Goal: Task Accomplishment & Management: Manage account settings

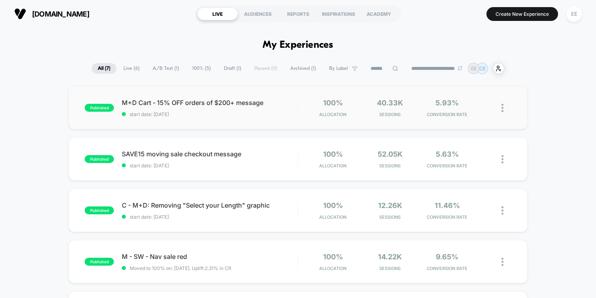
scroll to position [8, 0]
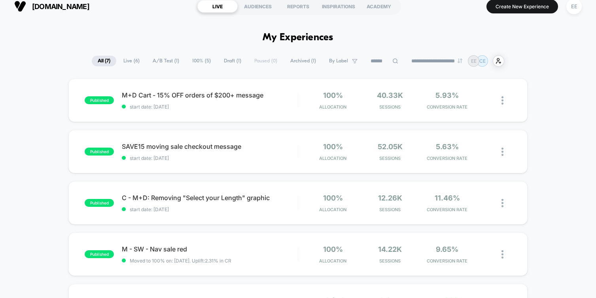
click at [568, 13] on button "EE" at bounding box center [574, 6] width 20 height 16
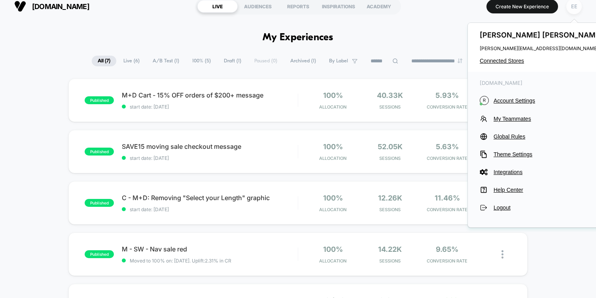
click at [575, 13] on div "EE" at bounding box center [573, 6] width 15 height 15
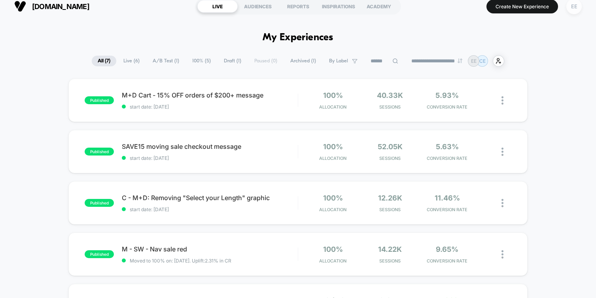
click at [575, 13] on div "EE" at bounding box center [573, 6] width 15 height 15
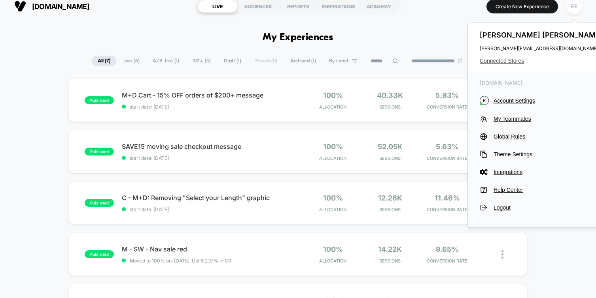
click at [503, 59] on span "Connected Stores" at bounding box center [541, 61] width 125 height 6
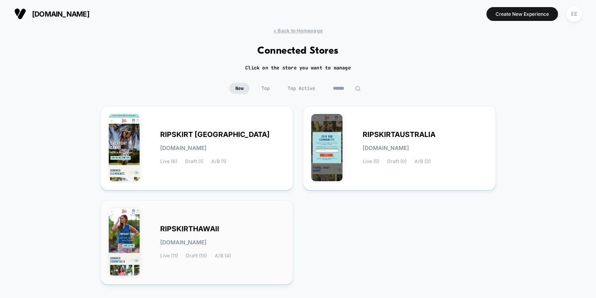
click at [268, 232] on div "RIPSKIRTHAWAII [DOMAIN_NAME] Live (11) Draft (15) A/B (4)" at bounding box center [222, 242] width 125 height 32
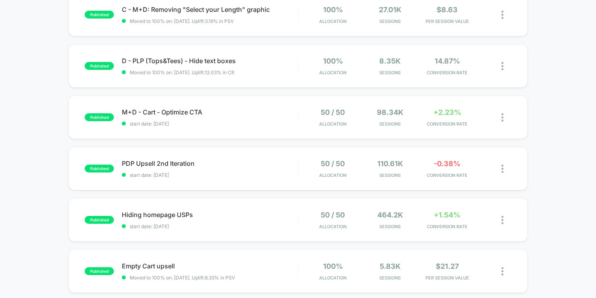
scroll to position [97, 0]
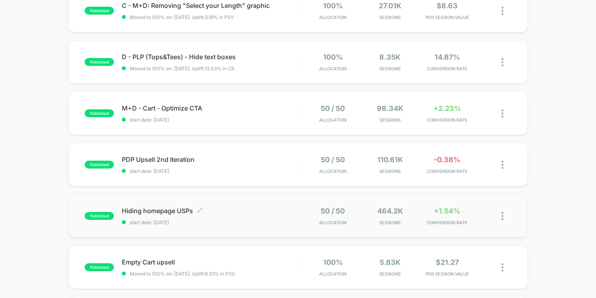
click at [265, 217] on div "Hiding homepage USPs Click to edit experience details Click to edit experience …" at bounding box center [209, 216] width 175 height 19
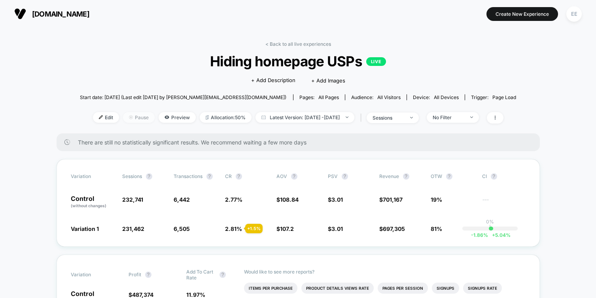
click at [127, 120] on span "Pause" at bounding box center [139, 117] width 32 height 11
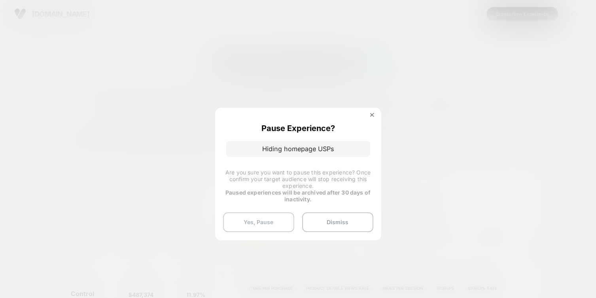
click at [262, 221] on button "Yes, Pause" at bounding box center [258, 223] width 71 height 20
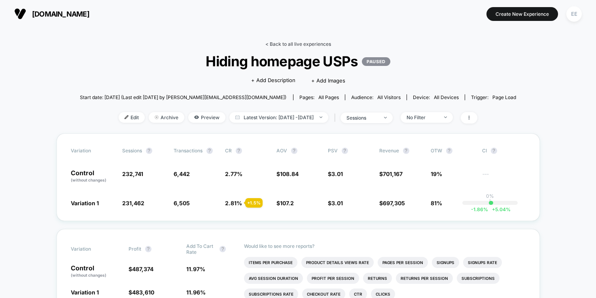
click at [293, 45] on link "< Back to all live experiences" at bounding box center [298, 44] width 66 height 6
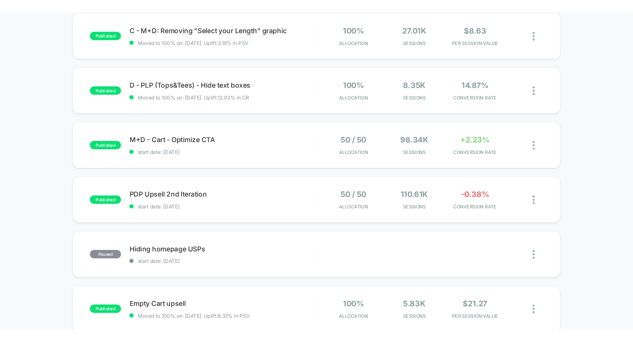
scroll to position [25, 0]
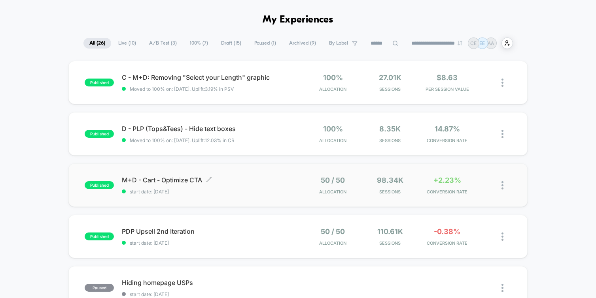
click at [253, 183] on span "M+D - Cart - Optimize CTA Click to edit experience details" at bounding box center [209, 180] width 175 height 8
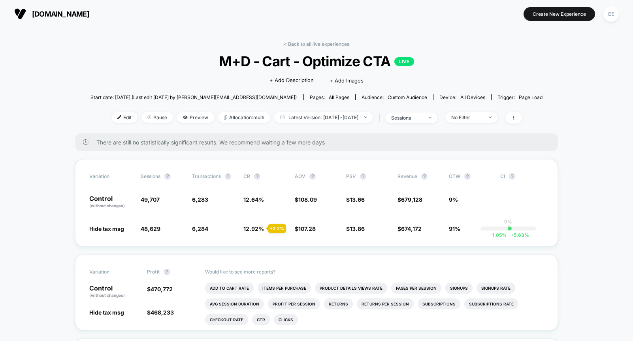
click at [306, 44] on link "< Back to all live experiences" at bounding box center [317, 44] width 66 height 6
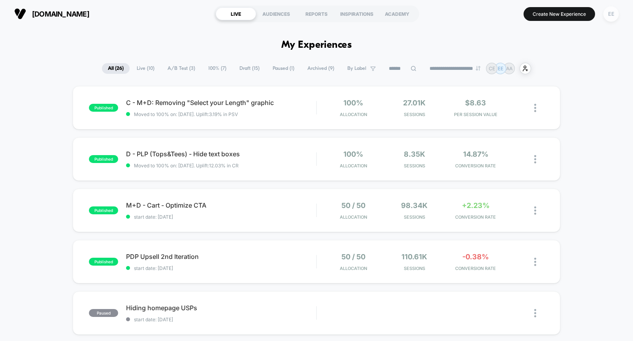
click at [595, 19] on div "EE" at bounding box center [611, 13] width 15 height 15
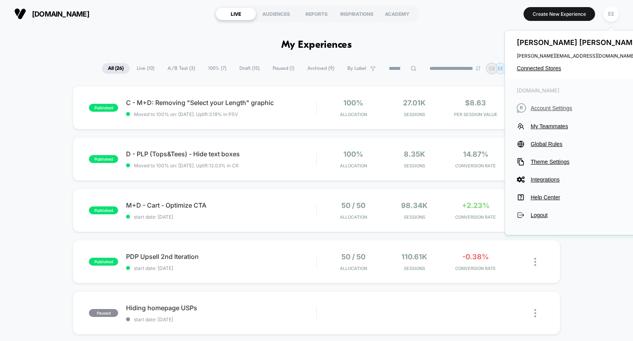
click at [570, 110] on span "Account Settings" at bounding box center [586, 108] width 111 height 6
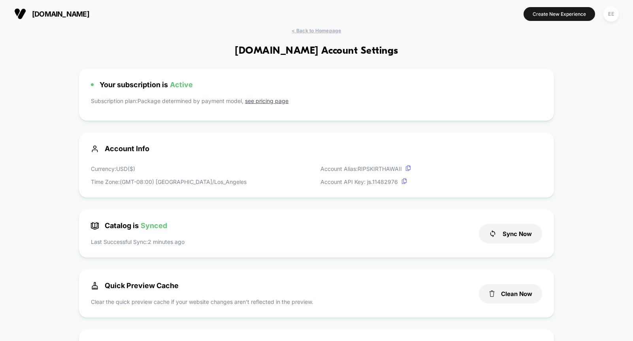
scroll to position [107, 0]
click at [595, 19] on div "EE" at bounding box center [611, 13] width 15 height 15
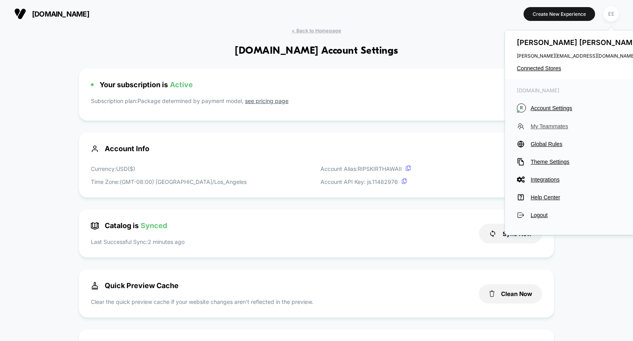
click at [538, 124] on span "My Teammates" at bounding box center [586, 126] width 111 height 6
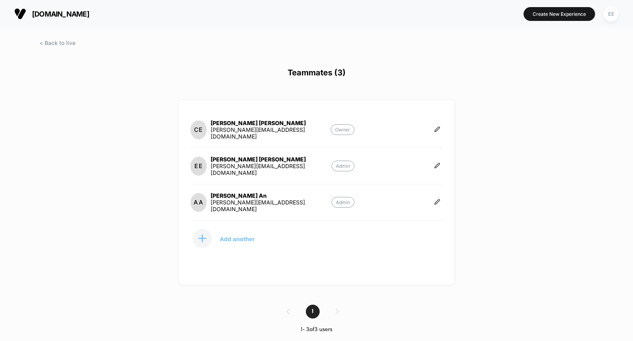
click at [213, 234] on button "Add another" at bounding box center [230, 239] width 79 height 20
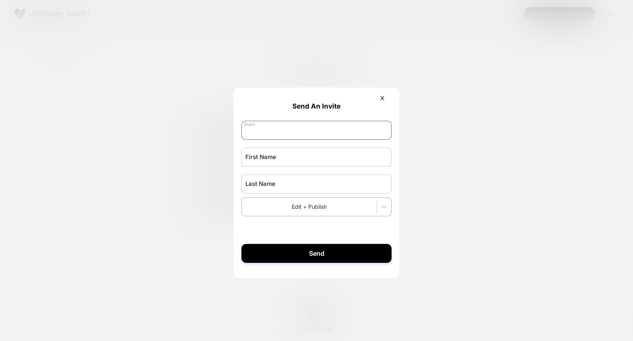
click at [312, 131] on input "email" at bounding box center [316, 130] width 150 height 19
type input "**********"
click at [308, 149] on input "text" at bounding box center [316, 157] width 150 height 19
click at [281, 134] on input "**********" at bounding box center [316, 130] width 150 height 19
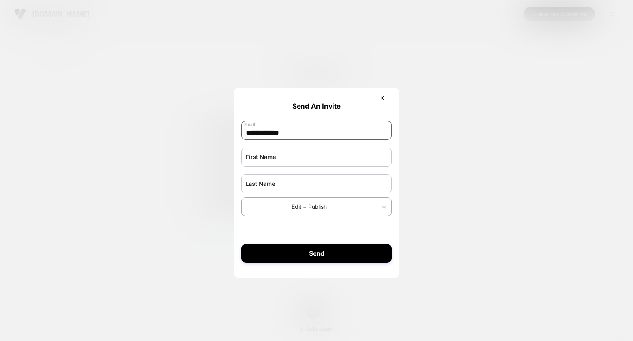
click at [281, 134] on input "**********" at bounding box center [316, 130] width 150 height 19
click at [274, 155] on input "text" at bounding box center [316, 157] width 150 height 19
type input "******"
click at [257, 182] on input "text" at bounding box center [316, 184] width 150 height 19
type input "*****"
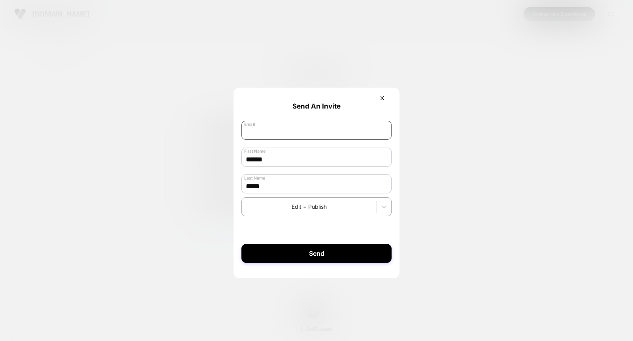
click at [267, 137] on input "email" at bounding box center [316, 130] width 150 height 19
type input "**********"
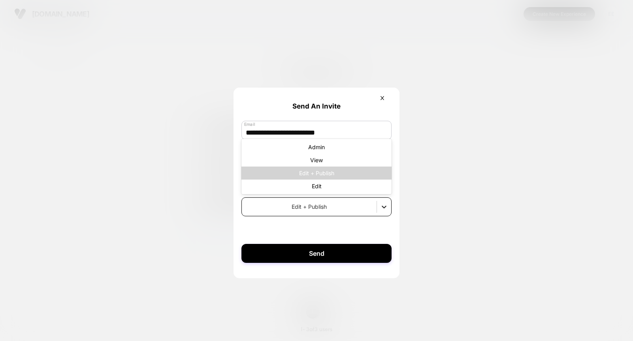
click at [382, 206] on icon at bounding box center [384, 207] width 8 height 8
click at [355, 146] on div "Admin" at bounding box center [316, 147] width 150 height 13
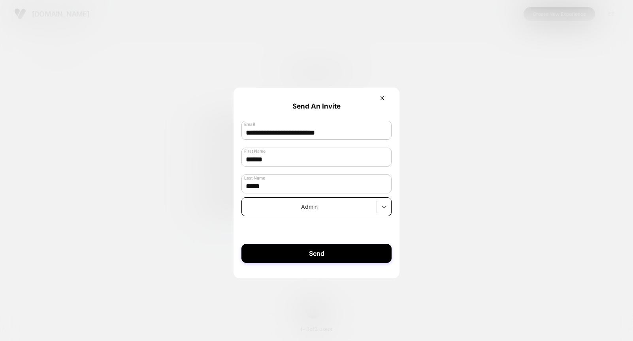
click at [340, 227] on form "**********" at bounding box center [317, 179] width 166 height 183
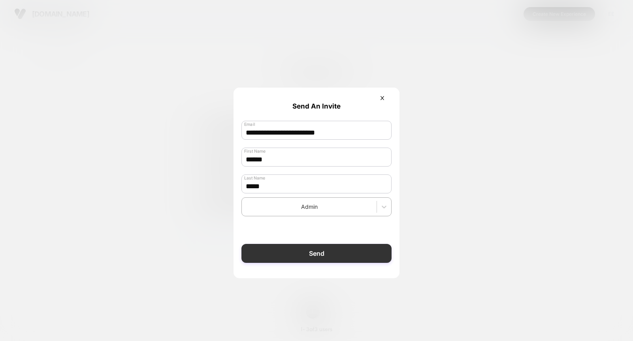
click at [338, 253] on button "Send" at bounding box center [316, 253] width 150 height 19
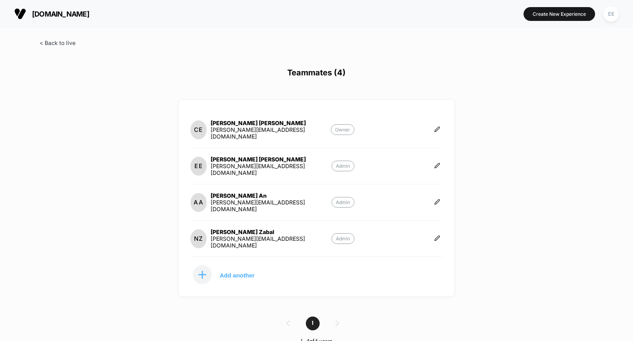
click at [55, 41] on span at bounding box center [58, 43] width 36 height 7
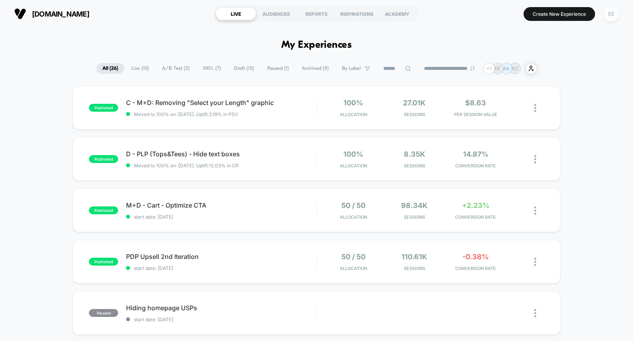
click at [595, 14] on div "EE" at bounding box center [611, 13] width 15 height 15
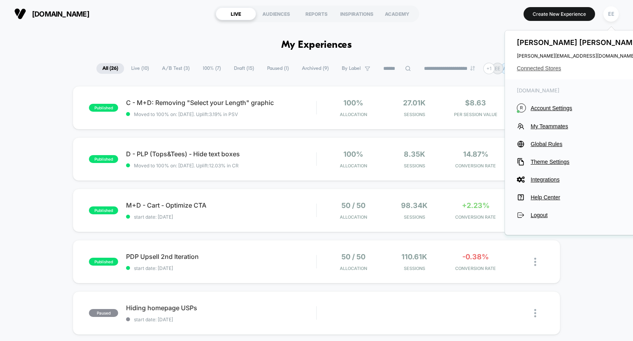
click at [557, 70] on span "Connected Stores" at bounding box center [579, 68] width 125 height 6
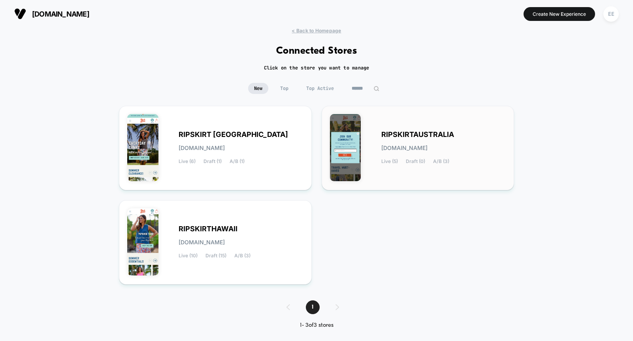
click at [443, 134] on span "RIPSKIRTAUSTRALIA" at bounding box center [417, 135] width 73 height 6
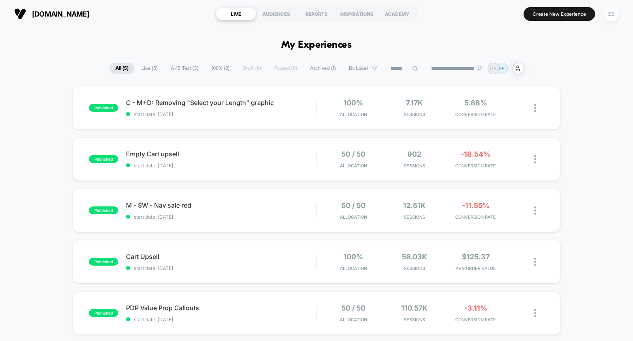
click at [595, 16] on div "EE" at bounding box center [611, 13] width 15 height 15
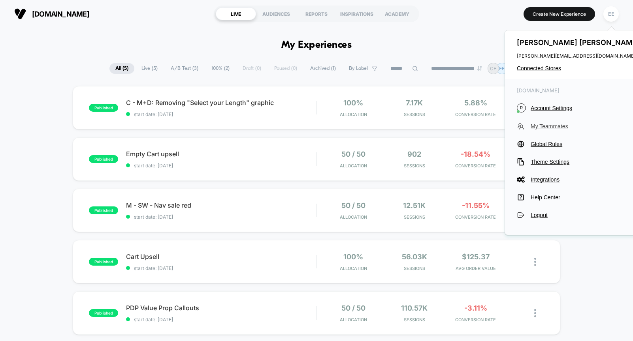
click at [541, 127] on span "My Teammates" at bounding box center [586, 126] width 111 height 6
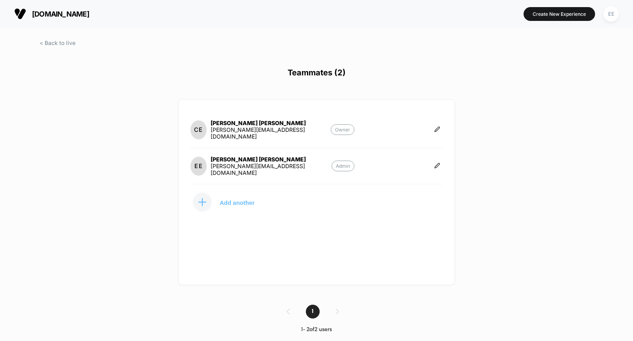
click at [239, 205] on p "Add another" at bounding box center [237, 203] width 35 height 4
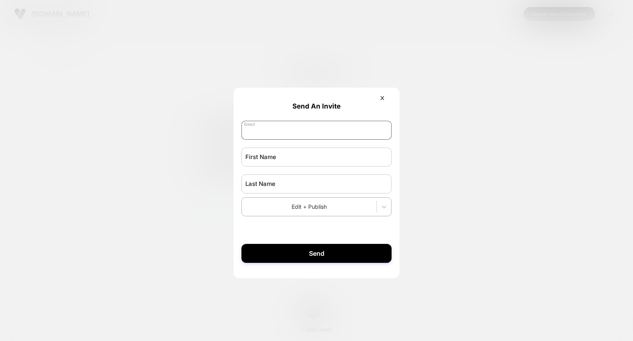
click at [329, 128] on input "email" at bounding box center [316, 130] width 150 height 19
type input "**********"
click at [289, 156] on input "text" at bounding box center [316, 157] width 150 height 19
type input "******"
click at [271, 187] on input "text" at bounding box center [316, 184] width 150 height 19
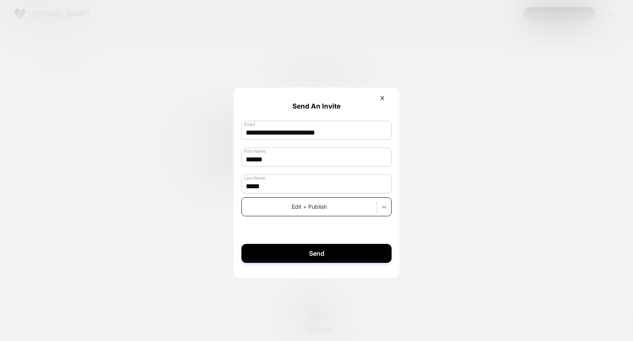
type input "*****"
click at [385, 208] on icon at bounding box center [384, 207] width 5 height 3
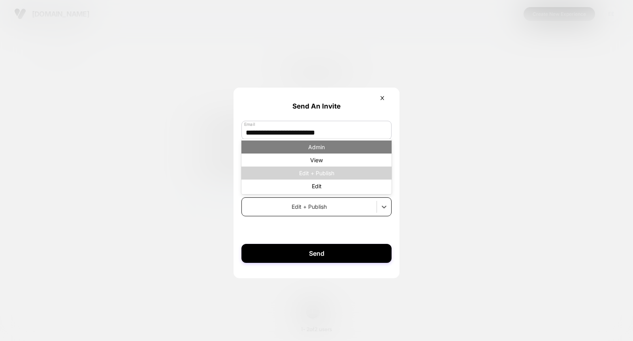
click at [361, 150] on div "Admin" at bounding box center [316, 147] width 150 height 13
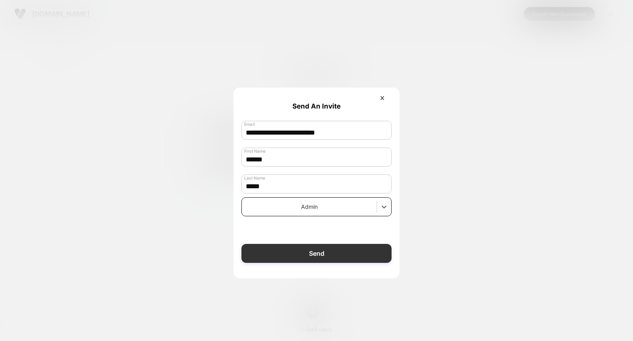
click at [317, 258] on button "Send" at bounding box center [316, 253] width 150 height 19
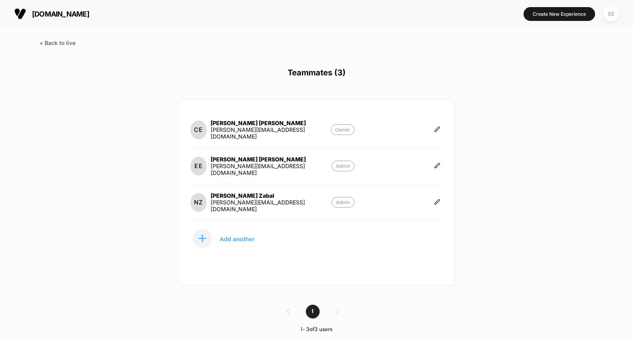
click at [63, 43] on span at bounding box center [58, 43] width 36 height 7
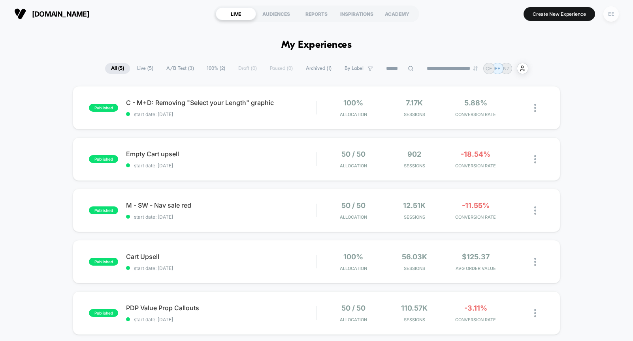
click at [595, 18] on div "EE" at bounding box center [611, 13] width 15 height 15
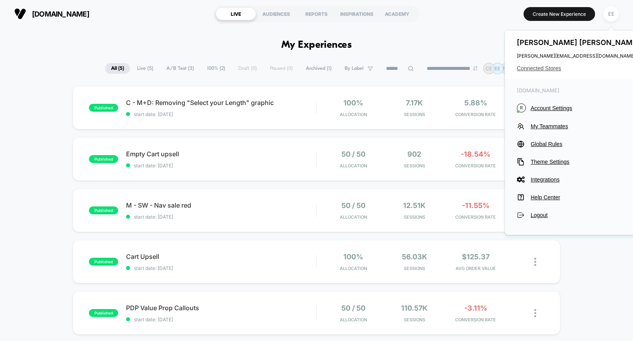
click at [548, 69] on span "Connected Stores" at bounding box center [579, 68] width 125 height 6
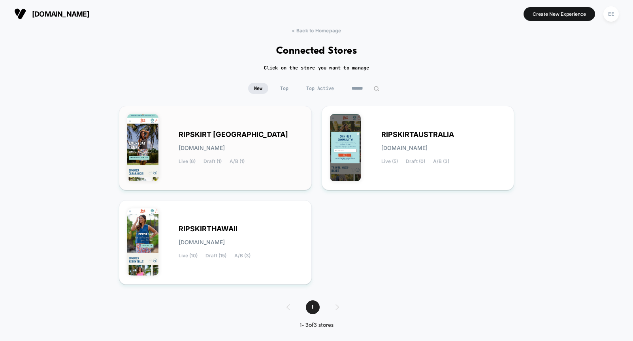
click at [284, 162] on div "RIPSKIRT CANADA [DOMAIN_NAME] Live (6) Draft (1) A/B (1)" at bounding box center [241, 148] width 125 height 32
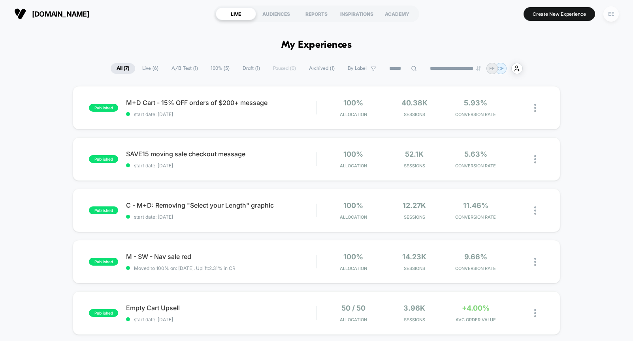
click at [595, 17] on div "EE" at bounding box center [611, 13] width 15 height 15
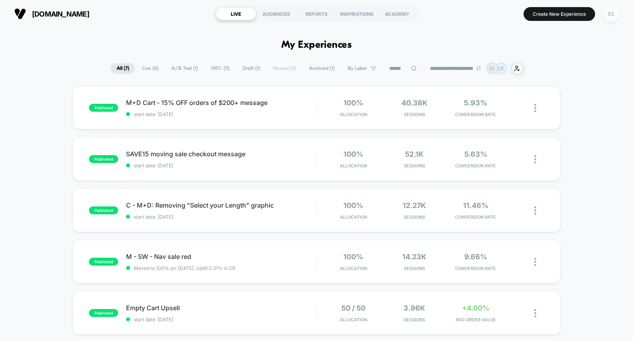
click at [595, 13] on div "EE" at bounding box center [611, 13] width 15 height 15
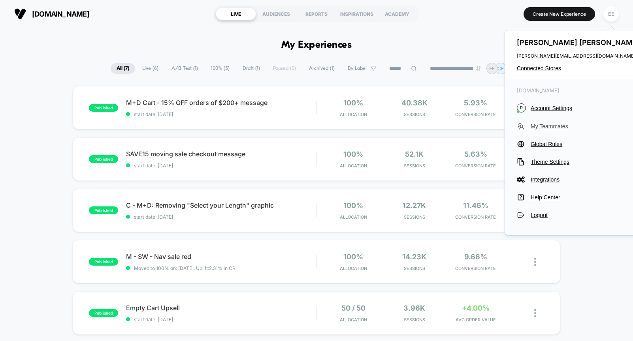
click at [543, 128] on span "My Teammates" at bounding box center [586, 126] width 111 height 6
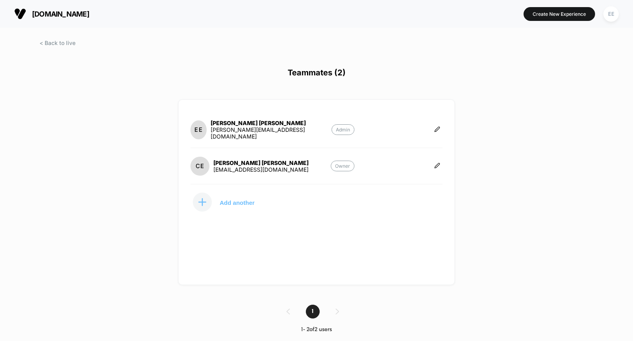
click at [236, 201] on p "Add another" at bounding box center [237, 203] width 35 height 4
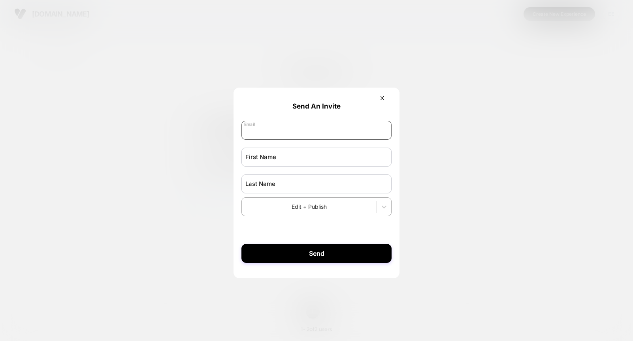
click at [296, 133] on input "email" at bounding box center [316, 130] width 150 height 19
type input "**********"
click at [301, 156] on input "text" at bounding box center [316, 157] width 150 height 19
type input "******"
click at [254, 188] on input "text" at bounding box center [316, 184] width 150 height 19
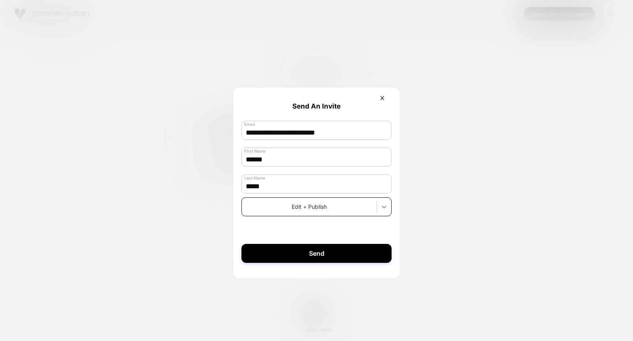
type input "*****"
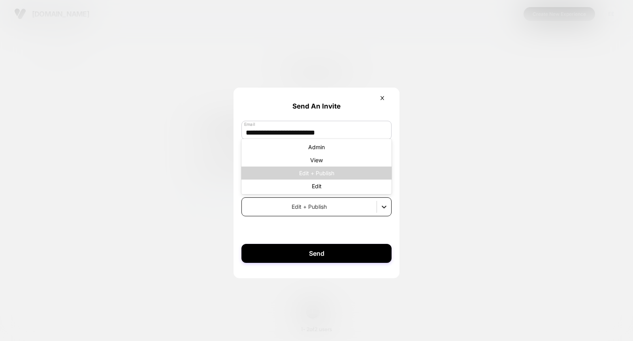
click at [380, 206] on icon at bounding box center [384, 207] width 8 height 8
click at [370, 150] on div "Admin" at bounding box center [316, 147] width 150 height 13
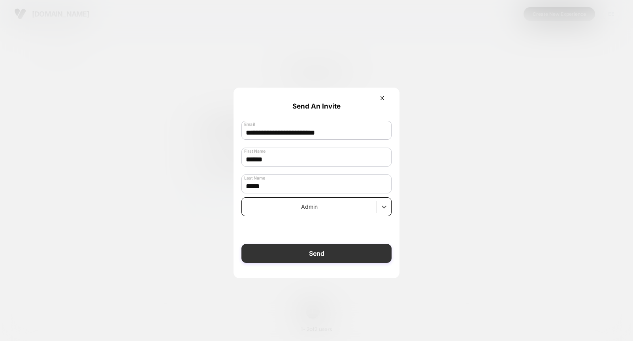
click at [330, 255] on button "Send" at bounding box center [316, 253] width 150 height 19
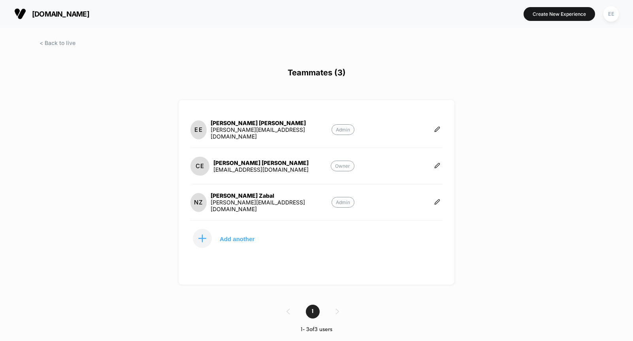
click at [47, 33] on div "[DOMAIN_NAME] Create New Experience EE Teammates (3) EE [PERSON_NAME] [PERSON_N…" at bounding box center [316, 170] width 633 height 341
click at [48, 42] on span at bounding box center [58, 43] width 36 height 7
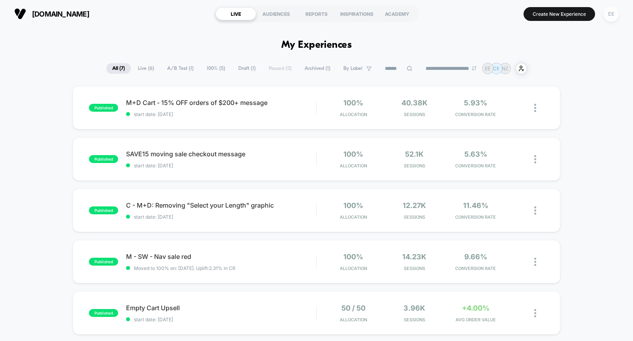
click at [595, 12] on div "EE" at bounding box center [611, 13] width 15 height 15
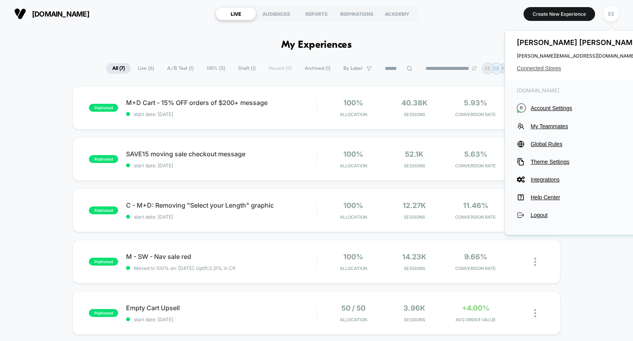
click at [524, 68] on span "Connected Stores" at bounding box center [579, 68] width 125 height 6
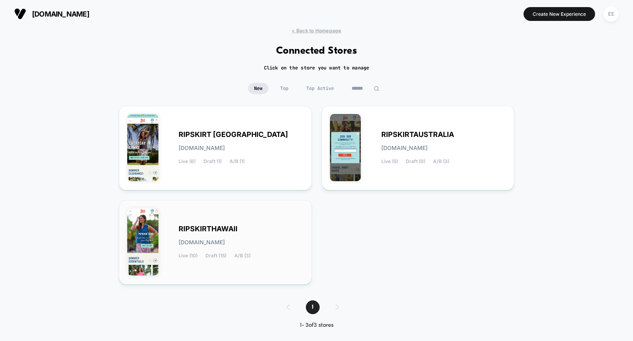
click at [290, 227] on div "RIPSKIRTHAWAII [DOMAIN_NAME] Live (10) Draft (15) A/B (3)" at bounding box center [241, 242] width 125 height 32
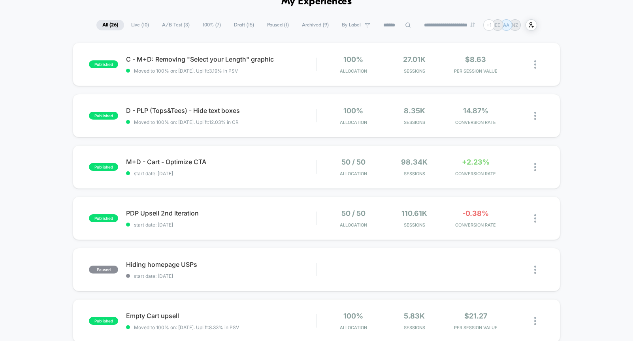
scroll to position [42, 0]
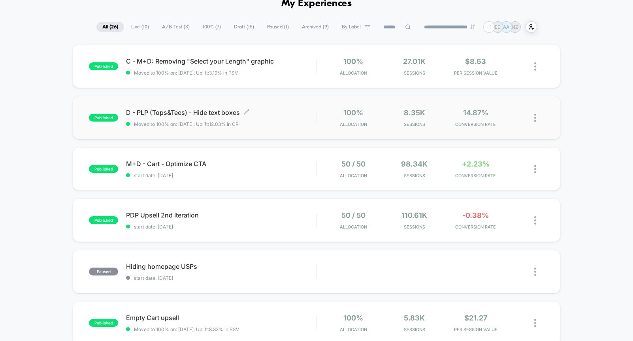
click at [271, 114] on span "D - PLP (Tops&Tees) - Hide text boxes Click to edit experience details" at bounding box center [221, 113] width 190 height 8
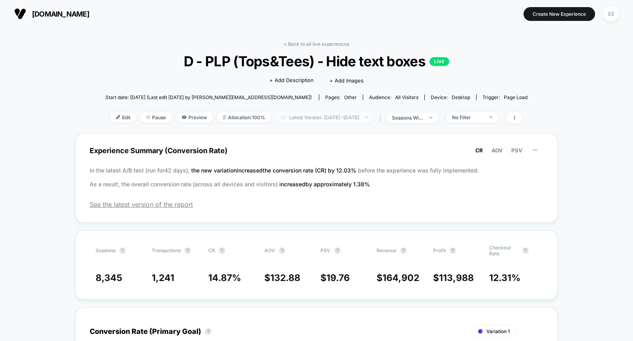
click at [339, 116] on span "Latest Version: [DATE] - [DATE]" at bounding box center [324, 117] width 99 height 11
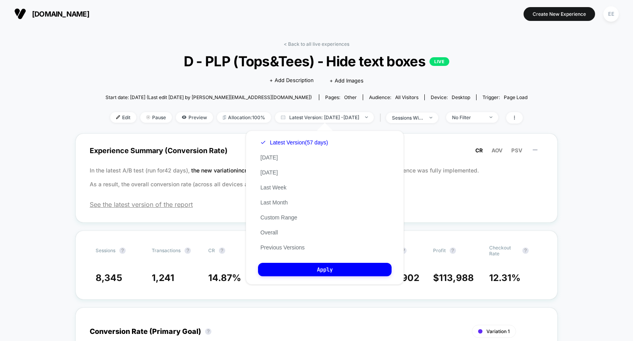
click at [276, 243] on div "Latest Version (57 days) [DATE] [DATE] Last Week Last Month Custom Range Overal…" at bounding box center [294, 195] width 72 height 120
click at [275, 247] on button "Previous Versions" at bounding box center [282, 247] width 49 height 7
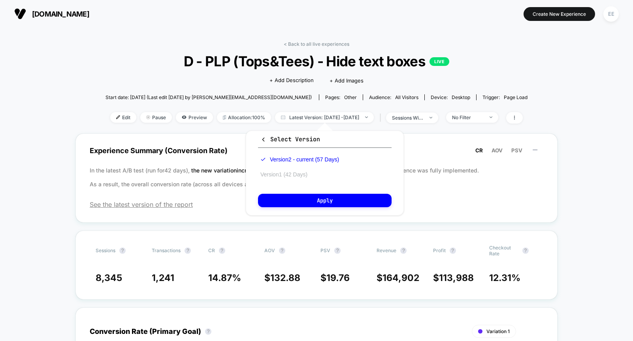
click at [288, 175] on button "Version 1 (42 Days)" at bounding box center [284, 174] width 52 height 7
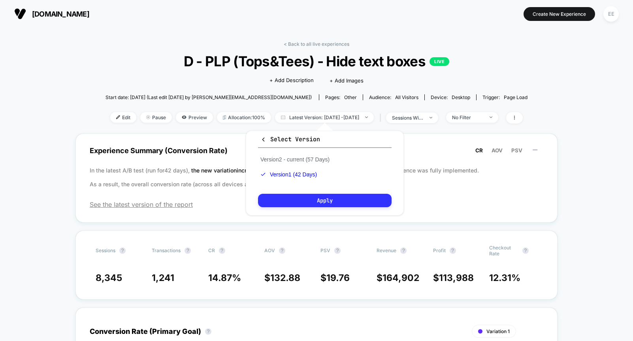
click at [300, 200] on button "Apply" at bounding box center [325, 200] width 134 height 13
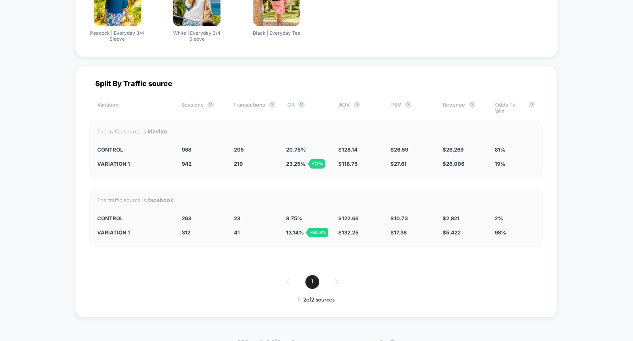
scroll to position [1653, 0]
drag, startPoint x: 167, startPoint y: 132, endPoint x: 139, endPoint y: 130, distance: 28.6
click at [139, 130] on div "The traffic source is: klaviyo" at bounding box center [316, 131] width 438 height 7
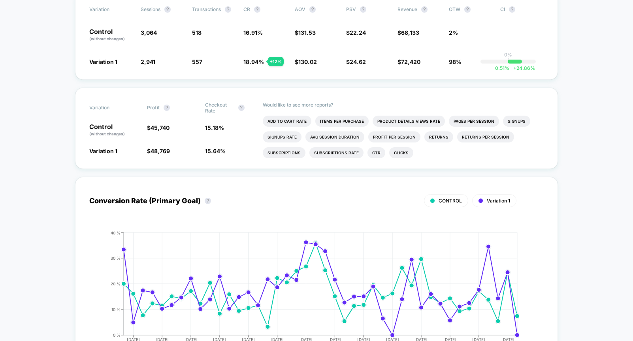
scroll to position [0, 0]
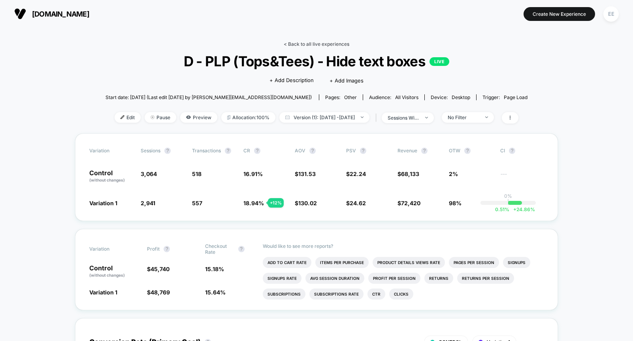
click at [323, 43] on link "< Back to all live experiences" at bounding box center [317, 44] width 66 height 6
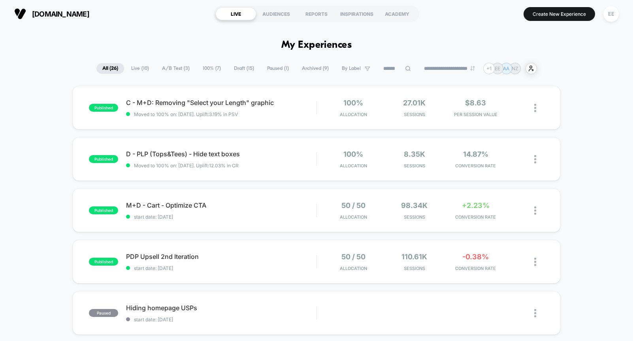
click at [236, 70] on span "Draft ( 15 )" at bounding box center [244, 68] width 32 height 11
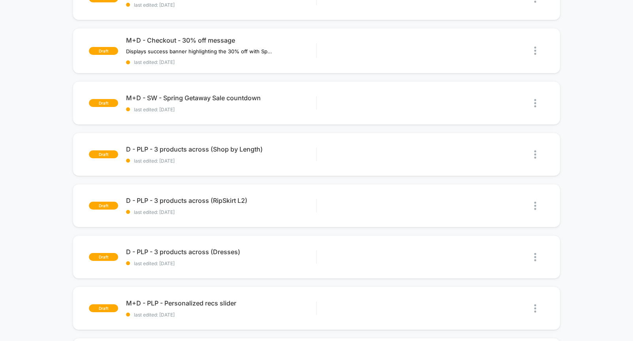
scroll to position [213, 0]
click at [534, 153] on img at bounding box center [535, 154] width 2 height 8
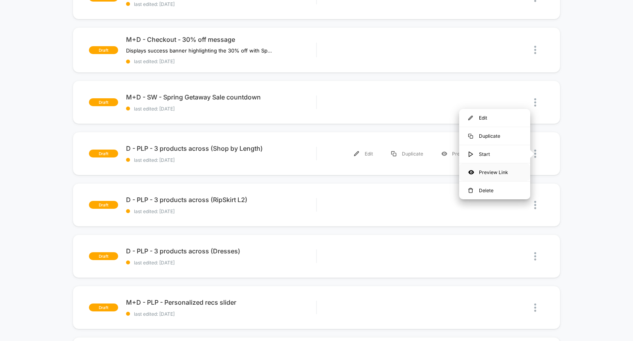
click at [493, 174] on div "Preview Link" at bounding box center [494, 173] width 71 height 18
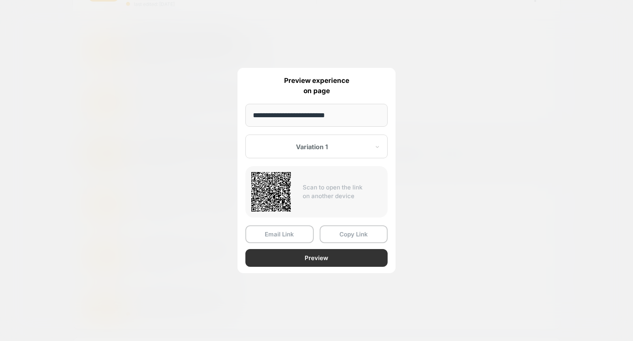
click at [334, 260] on button "Preview" at bounding box center [316, 258] width 142 height 18
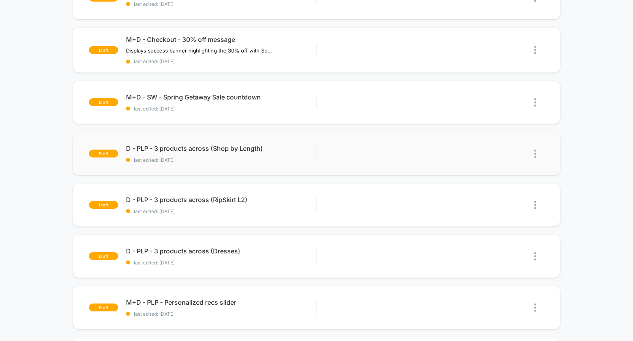
scroll to position [0, 0]
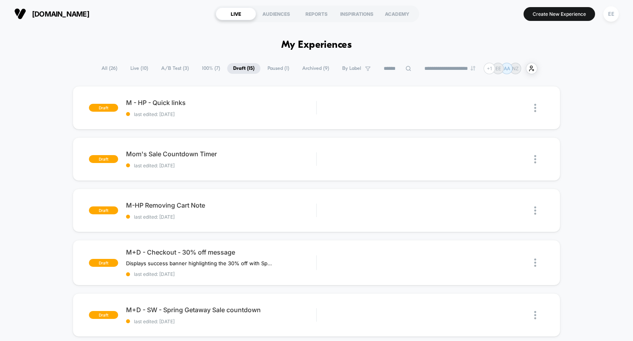
click at [131, 70] on span "Live ( 10 )" at bounding box center [140, 68] width 30 height 11
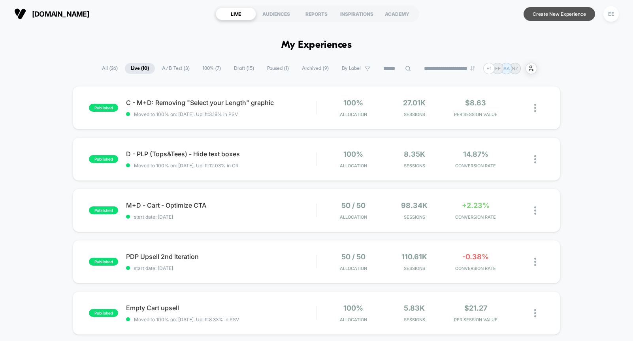
click at [577, 17] on button "Create New Experience" at bounding box center [560, 14] width 72 height 14
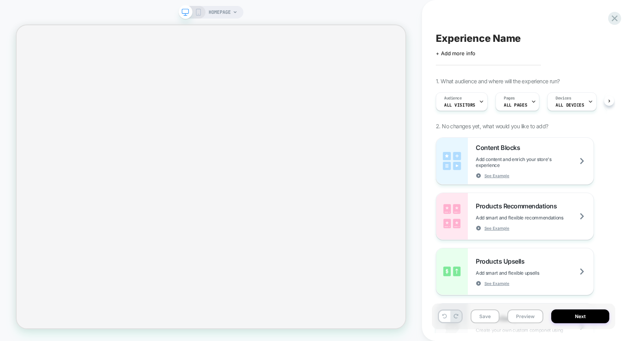
scroll to position [0, 0]
click at [226, 10] on span "HOMEPAGE" at bounding box center [220, 12] width 22 height 13
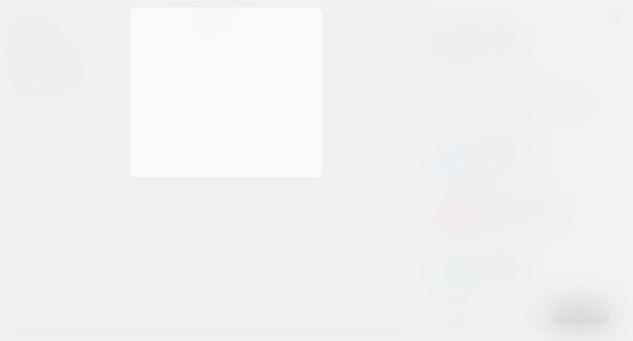
scroll to position [0, 0]
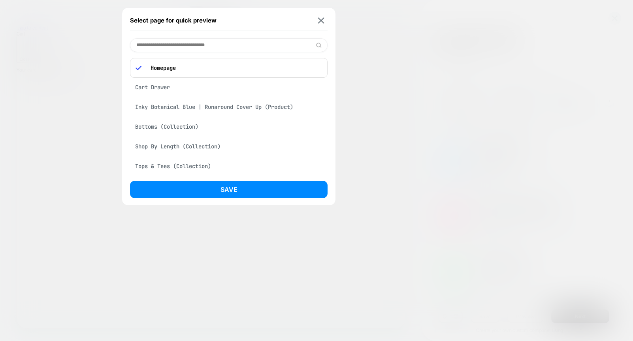
click at [500, 27] on div at bounding box center [316, 170] width 633 height 341
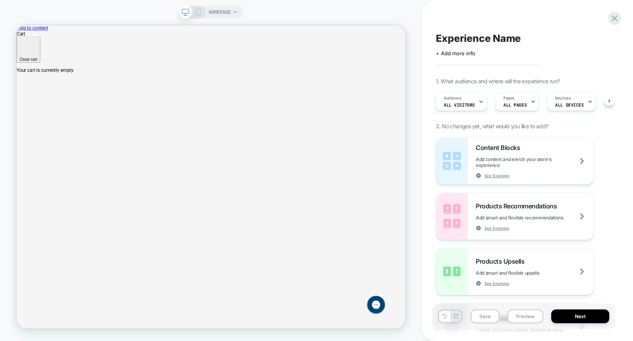
click at [236, 13] on icon at bounding box center [235, 12] width 5 height 5
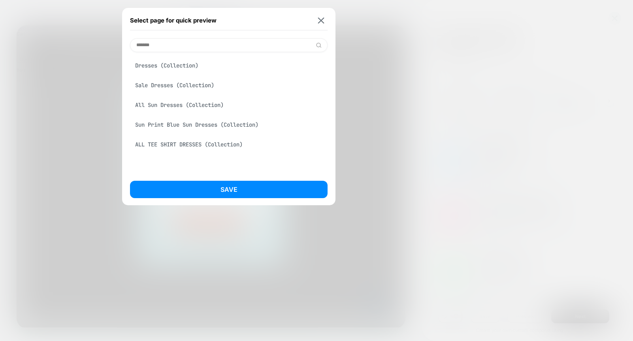
type input "*******"
click at [172, 62] on div "Dresses (Collection)" at bounding box center [229, 65] width 198 height 15
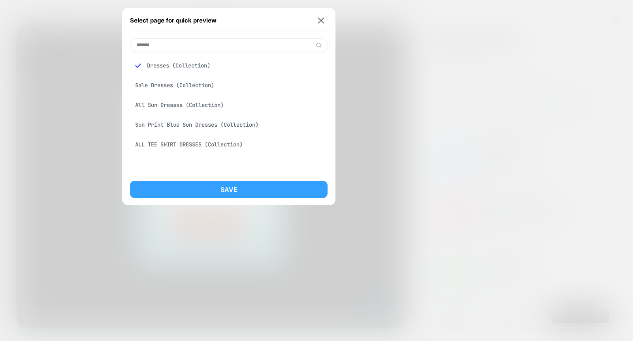
click at [194, 191] on button "Save" at bounding box center [229, 189] width 198 height 17
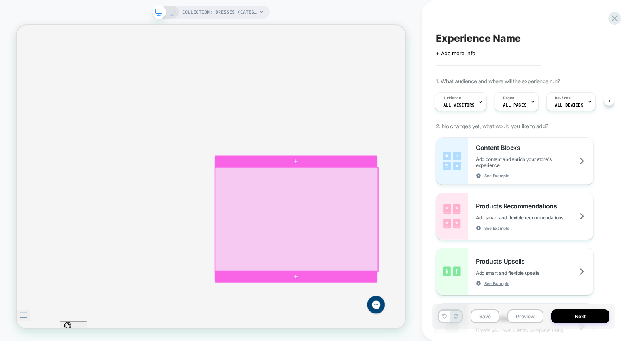
click at [416, 252] on div at bounding box center [389, 284] width 217 height 139
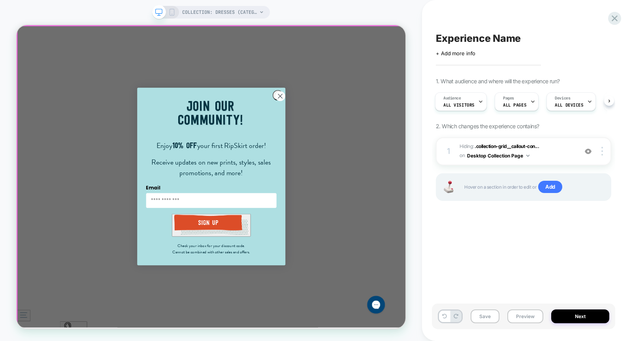
click at [363, 118] on div at bounding box center [276, 228] width 519 height 404
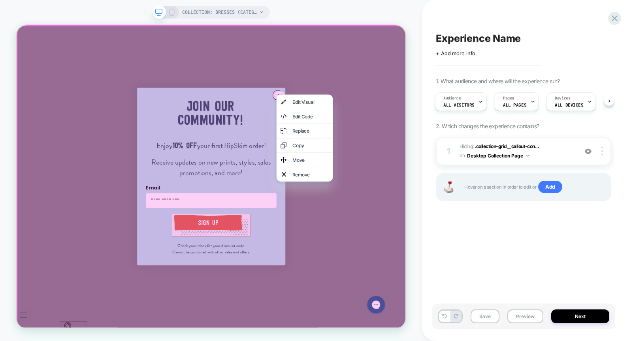
click at [413, 115] on div "COLLECTION: Dresses (Category) COLLECTION: Dresses (Category)" at bounding box center [211, 171] width 422 height 326
click at [493, 225] on div at bounding box center [277, 228] width 521 height 406
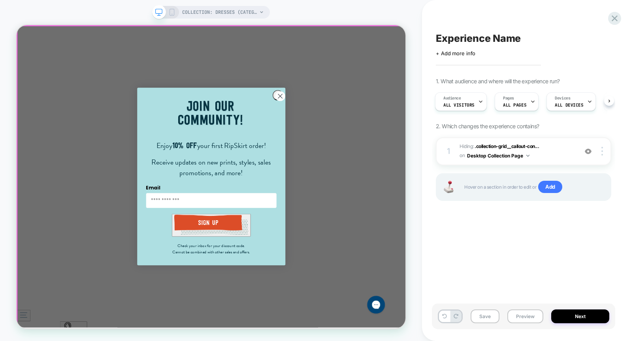
click at [451, 291] on div at bounding box center [276, 228] width 519 height 404
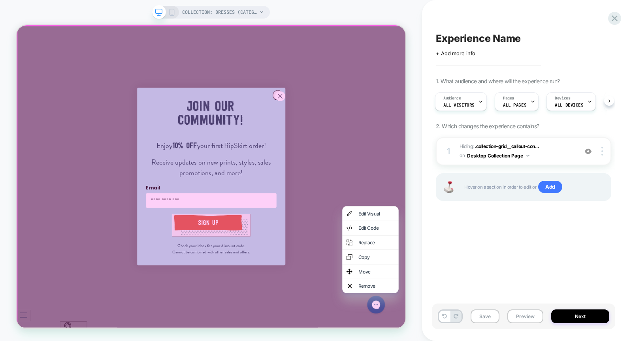
click at [430, 227] on div at bounding box center [277, 228] width 521 height 406
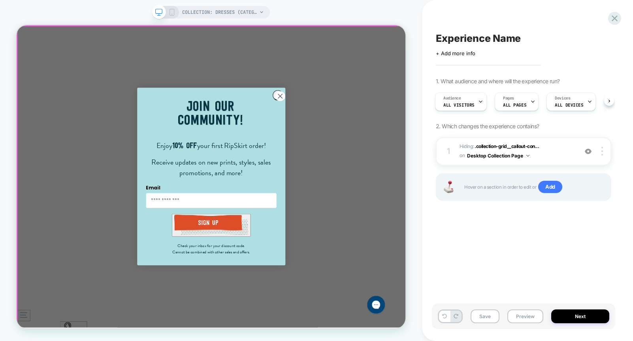
click at [366, 117] on div at bounding box center [276, 228] width 519 height 404
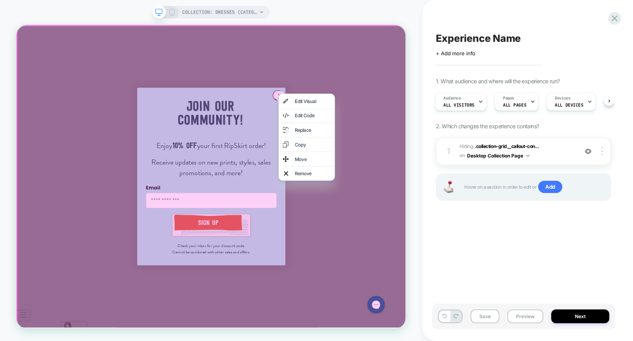
click at [360, 116] on div at bounding box center [277, 228] width 521 height 406
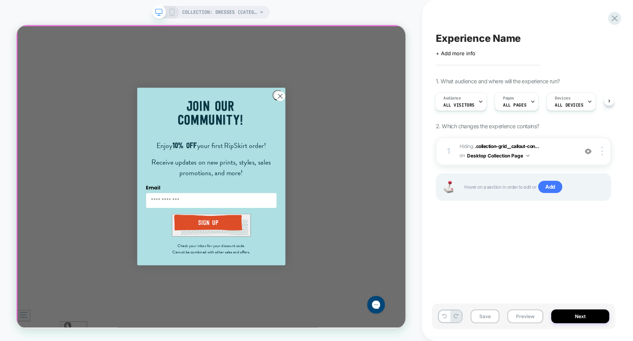
click at [366, 119] on div at bounding box center [276, 228] width 519 height 404
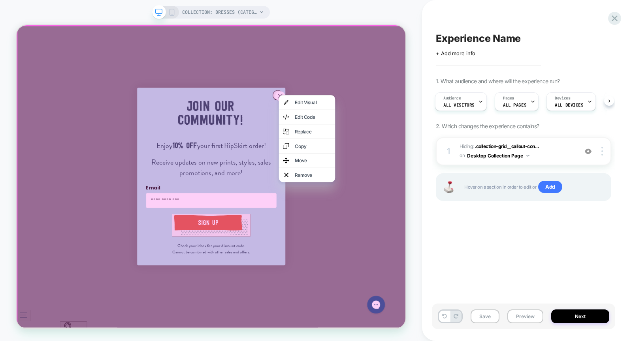
click at [357, 118] on div at bounding box center [277, 228] width 521 height 406
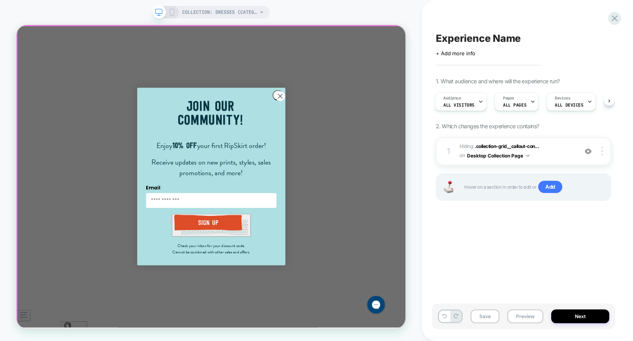
click at [362, 117] on div at bounding box center [276, 228] width 519 height 404
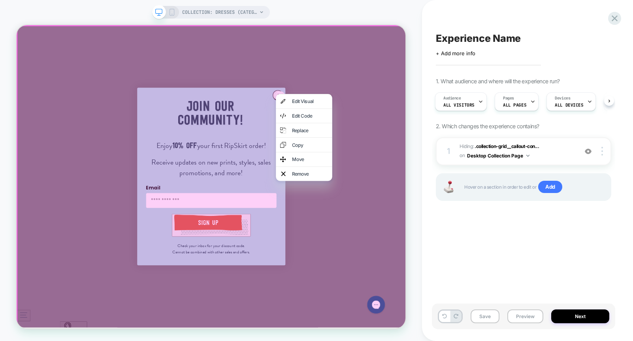
click at [342, 117] on div at bounding box center [277, 228] width 521 height 406
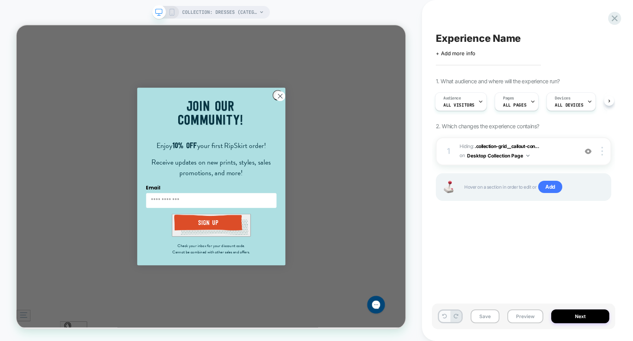
click at [443, 298] on icon at bounding box center [444, 316] width 5 height 5
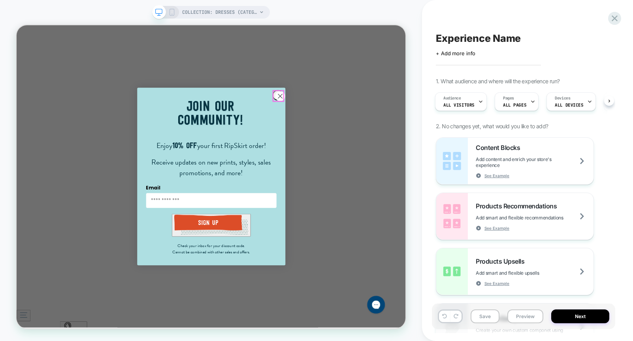
click at [365, 115] on circle "Close dialog" at bounding box center [367, 119] width 13 height 13
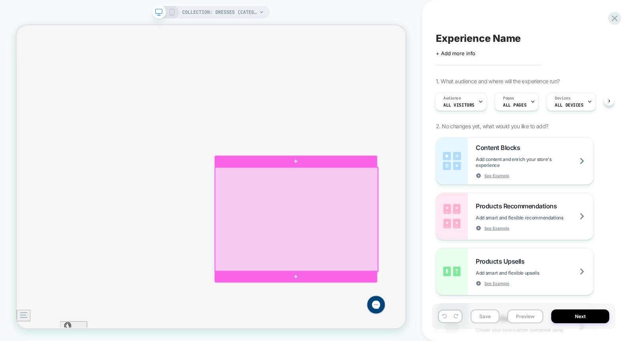
click at [468, 229] on div at bounding box center [389, 284] width 217 height 139
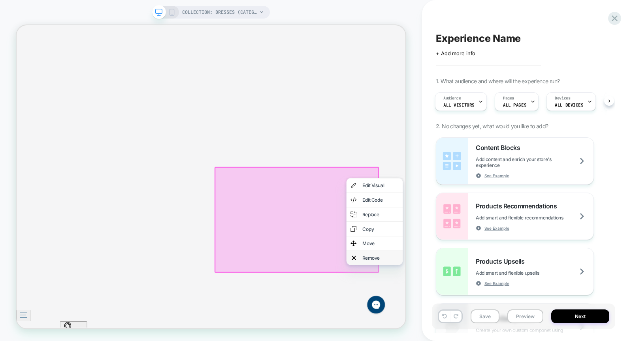
click at [506, 298] on div "Remove" at bounding box center [502, 336] width 48 height 8
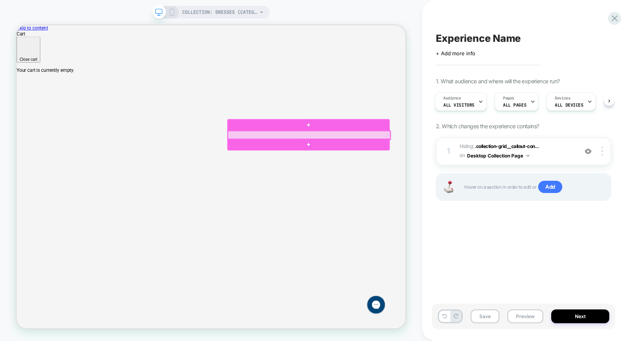
click at [481, 169] on div at bounding box center [406, 171] width 217 height 11
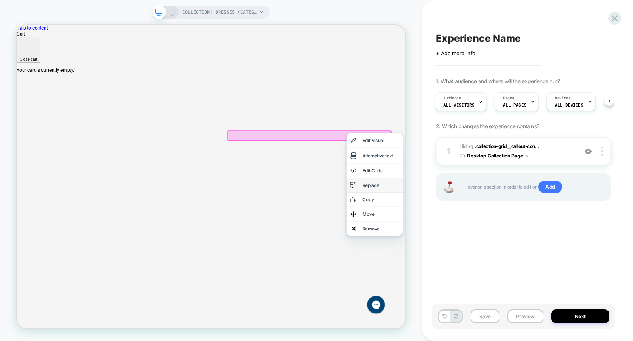
click at [495, 243] on div "Replace" at bounding box center [502, 239] width 48 height 8
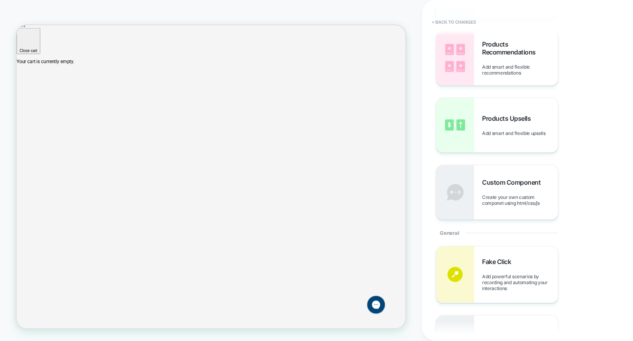
scroll to position [13, 0]
click at [470, 22] on button "< Back to changes" at bounding box center [454, 22] width 52 height 13
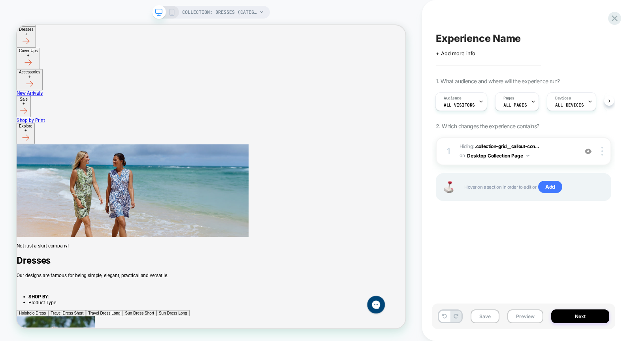
scroll to position [917, 0]
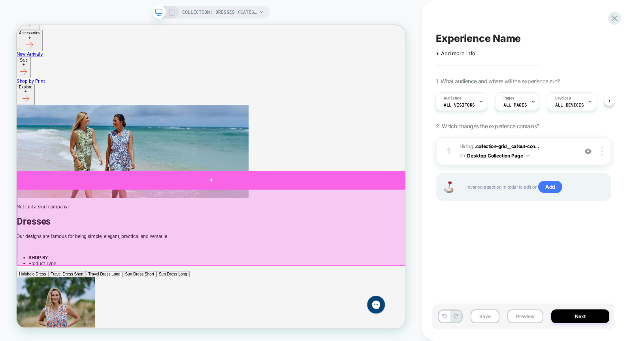
click at [277, 236] on div at bounding box center [276, 232] width 519 height 24
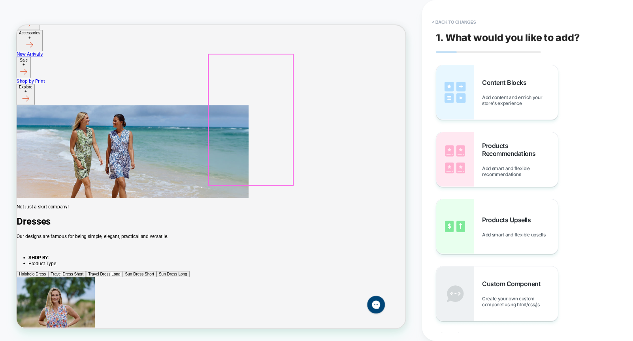
scroll to position [949, 0]
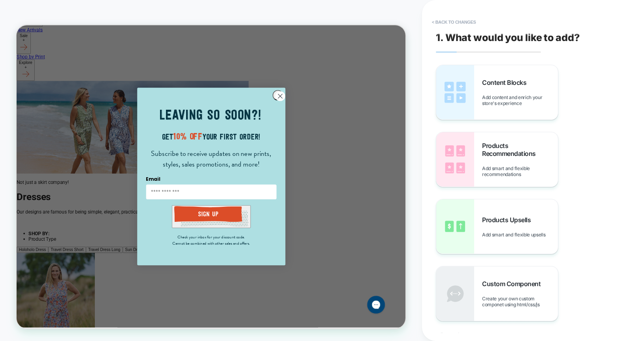
click at [366, 117] on circle "Close dialog" at bounding box center [367, 119] width 13 height 13
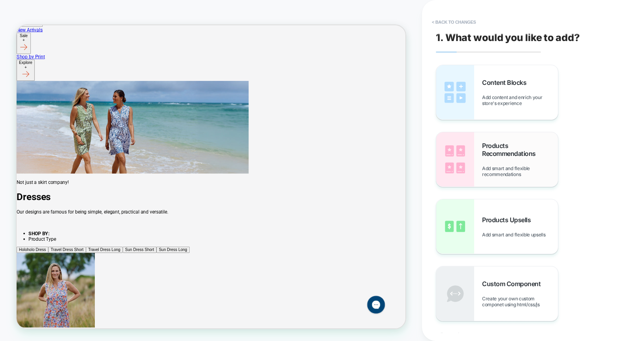
click at [522, 156] on span "Products Recommendations" at bounding box center [520, 150] width 76 height 16
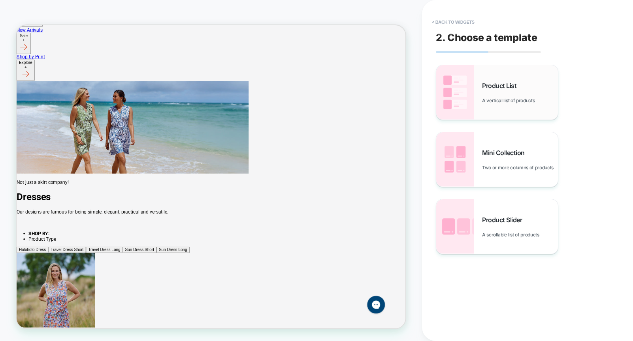
scroll to position [934, 0]
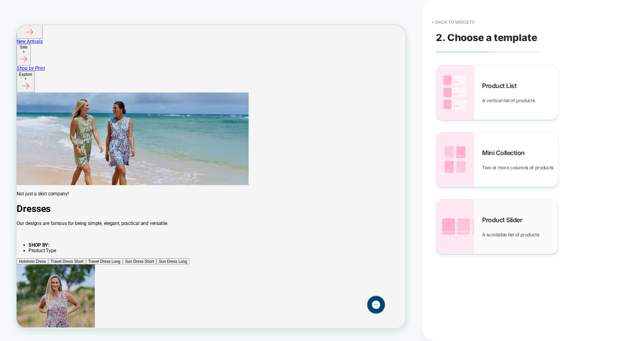
click at [500, 209] on div "Product Slider A scrollable list of products" at bounding box center [497, 227] width 122 height 55
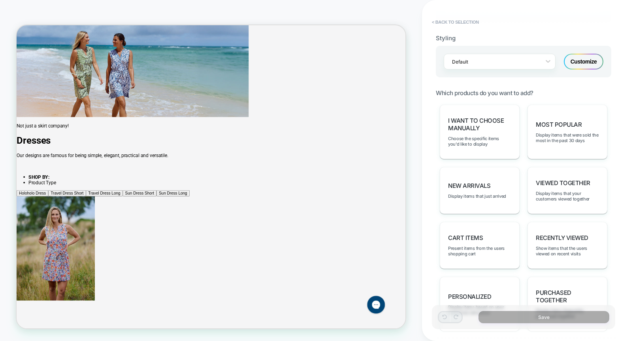
scroll to position [1026, 0]
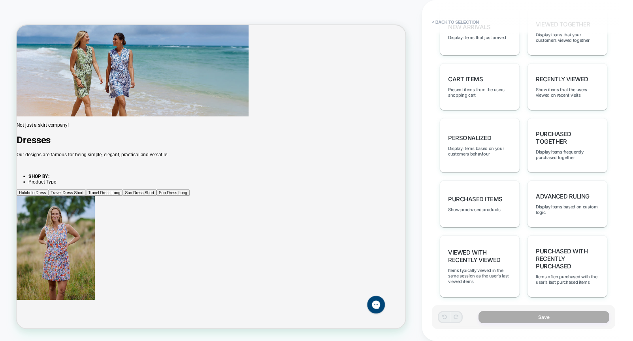
scroll to position [487, 0]
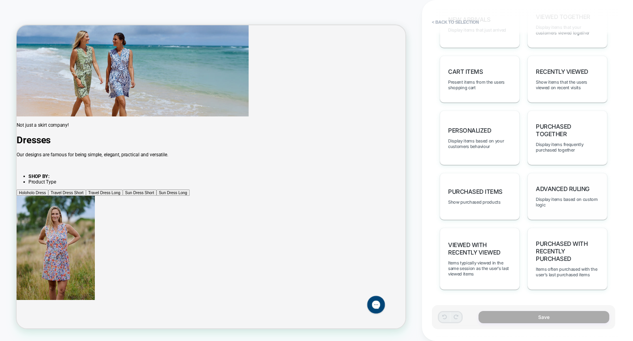
click at [567, 213] on div "Advanced Ruling Display items based on custom logic" at bounding box center [568, 196] width 80 height 47
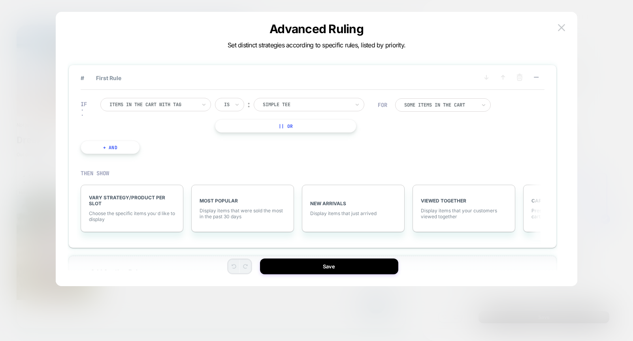
click at [196, 107] on div at bounding box center [152, 104] width 87 height 7
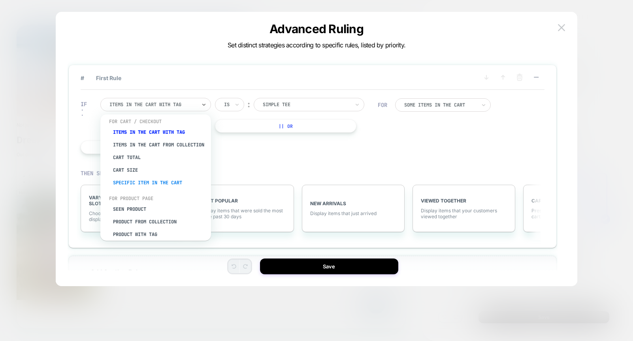
scroll to position [0, 0]
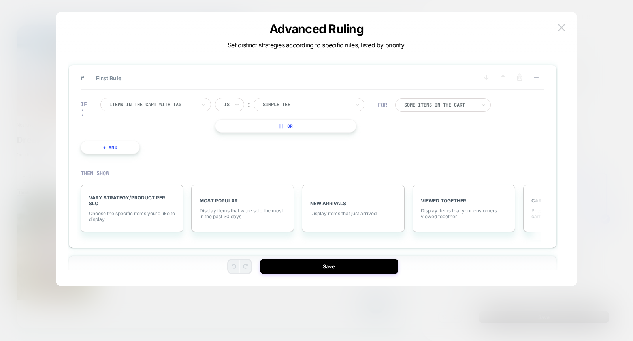
click at [245, 169] on div "THEN SHOW VARY STRATEGY/PRODUCT PER SLOT Choose the specific items you׳d like t…" at bounding box center [313, 201] width 464 height 78
click at [562, 25] on img at bounding box center [561, 27] width 7 height 7
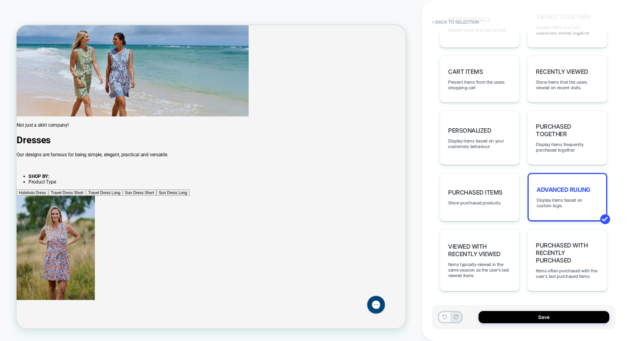
click at [445, 298] on icon at bounding box center [444, 317] width 5 height 5
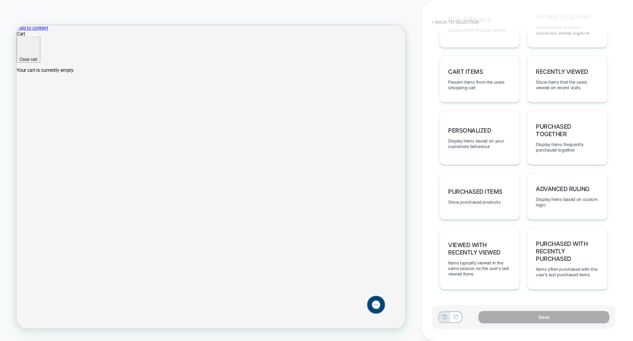
click at [465, 22] on button "< Back to selection" at bounding box center [455, 22] width 55 height 13
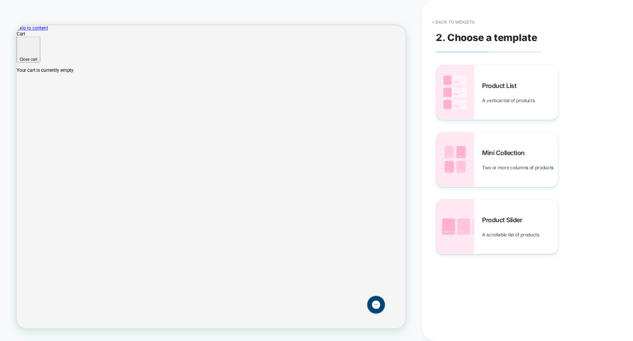
click at [465, 22] on button "< Back to widgets" at bounding box center [453, 22] width 51 height 13
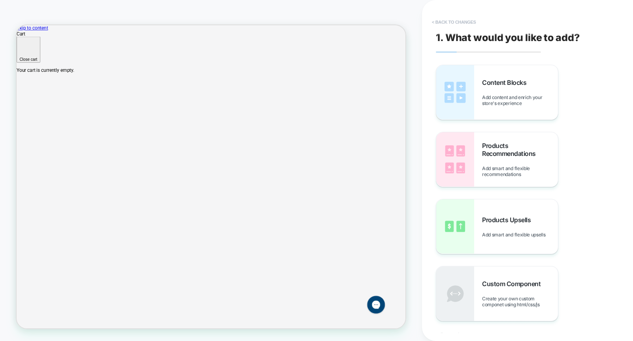
click at [455, 23] on button "< Back to changes" at bounding box center [454, 22] width 52 height 13
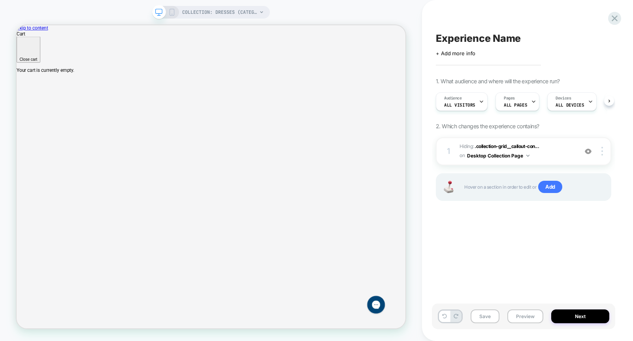
scroll to position [0, 0]
click at [263, 8] on div "COLLECTION: Dresses (Category)" at bounding box center [223, 12] width 82 height 13
click at [262, 11] on icon at bounding box center [261, 12] width 3 height 2
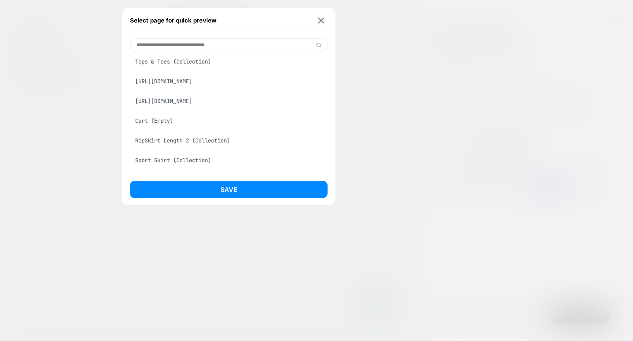
scroll to position [109, 0]
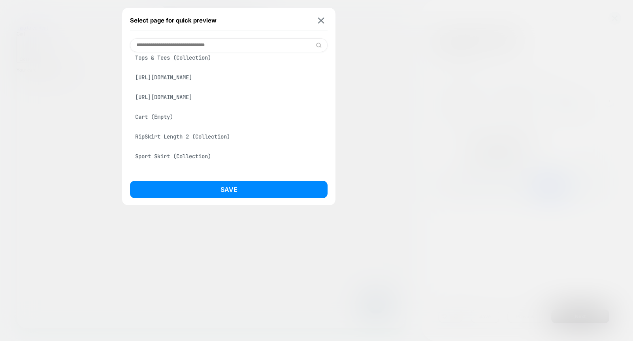
click at [321, 14] on div "Select page for quick preview" at bounding box center [229, 21] width 198 height 20
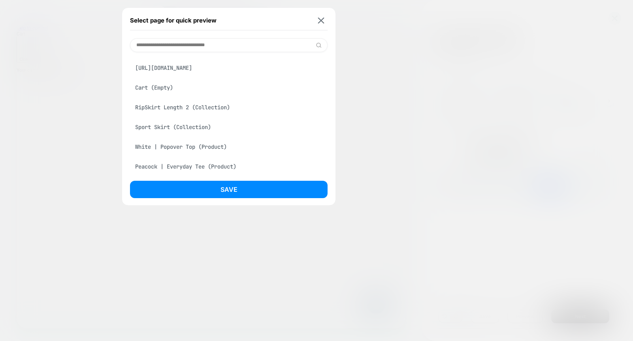
click at [168, 145] on div "White | Popover Top (Product)" at bounding box center [229, 147] width 198 height 15
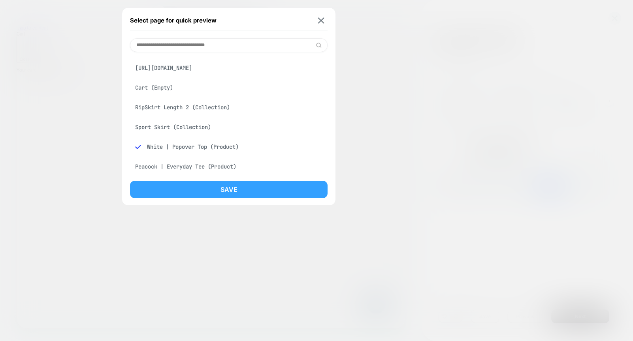
click at [167, 183] on button "Save" at bounding box center [229, 189] width 198 height 17
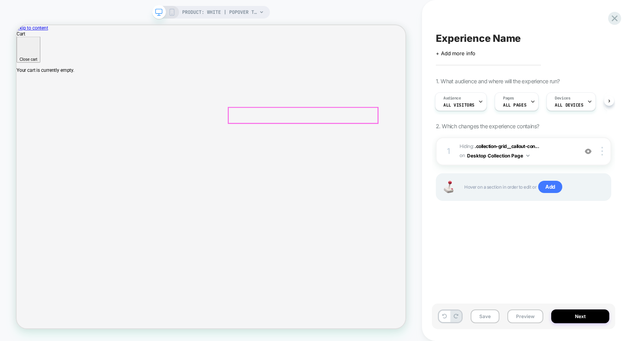
scroll to position [0, 0]
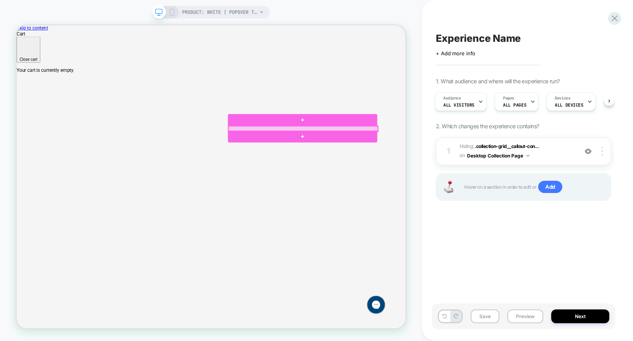
click at [391, 160] on div at bounding box center [398, 163] width 199 height 7
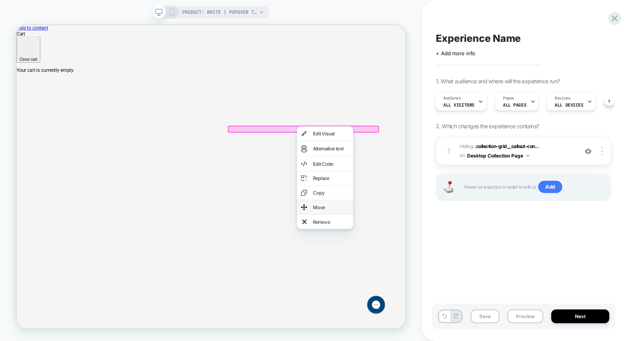
click at [431, 272] on div "Move" at bounding box center [436, 268] width 48 height 8
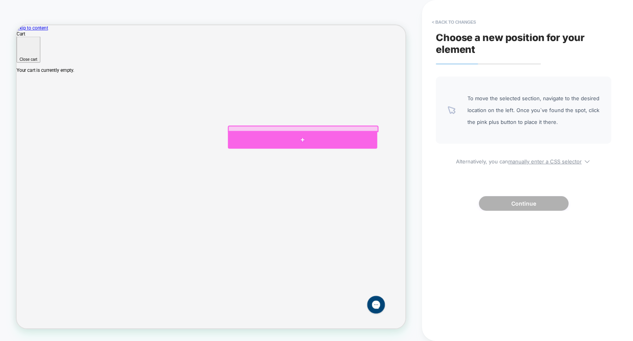
click at [387, 170] on div at bounding box center [397, 178] width 199 height 24
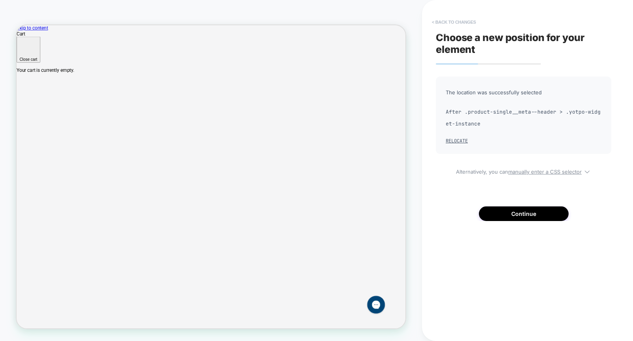
click at [466, 20] on button "< Back to changes" at bounding box center [454, 22] width 52 height 13
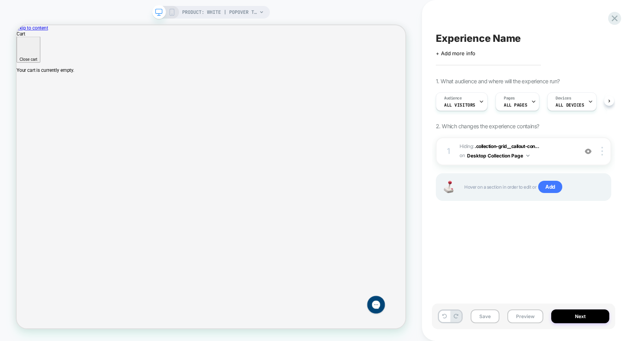
scroll to position [0, 0]
click at [443, 298] on icon at bounding box center [444, 316] width 5 height 5
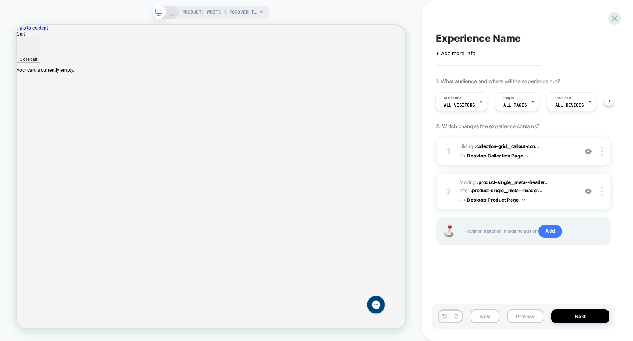
click at [443, 298] on icon at bounding box center [444, 316] width 5 height 5
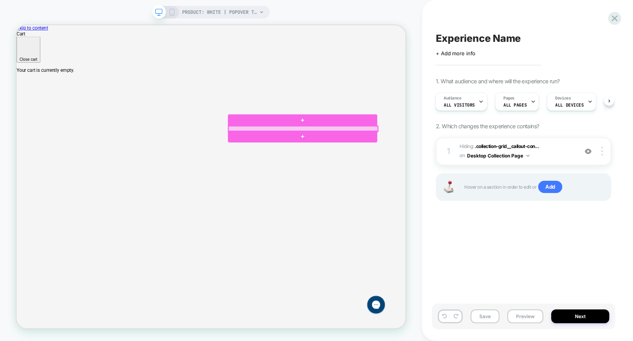
click at [376, 162] on div at bounding box center [398, 163] width 199 height 7
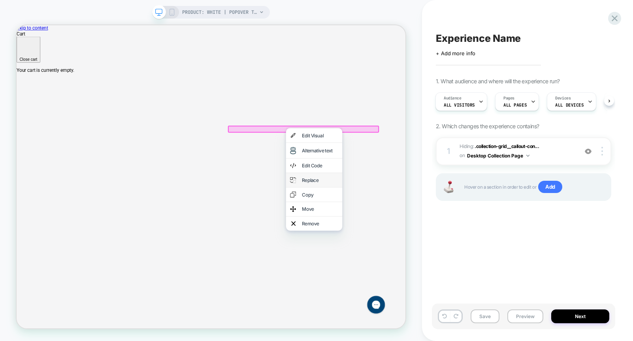
click at [408, 236] on div "Replace" at bounding box center [421, 232] width 48 height 8
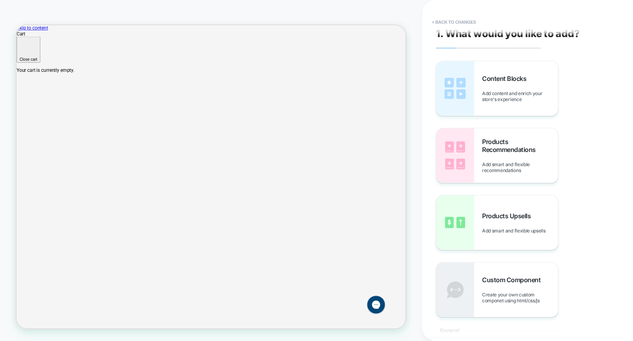
scroll to position [0, 0]
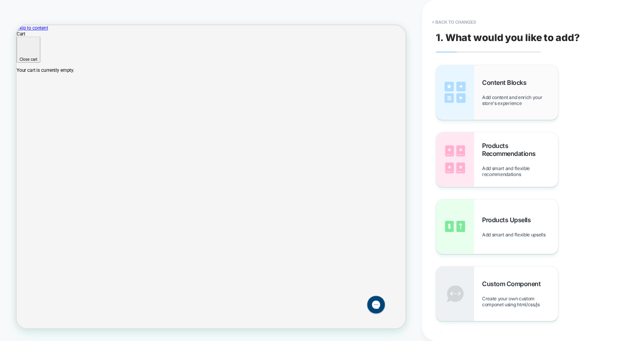
click at [539, 97] on span "Add content and enrich your store's experience" at bounding box center [520, 100] width 76 height 12
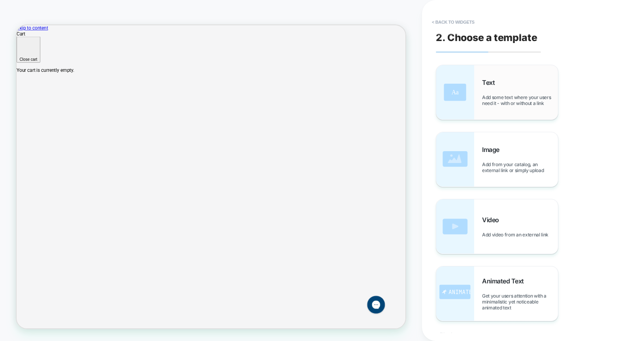
click at [531, 101] on span "Add some text where your users need it - with or without a link" at bounding box center [520, 100] width 76 height 12
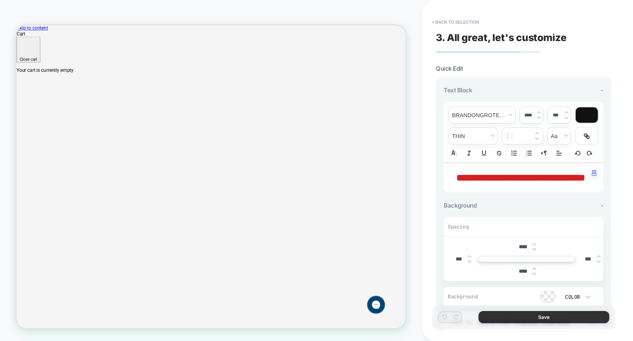
click at [552, 298] on button "Save" at bounding box center [544, 317] width 131 height 12
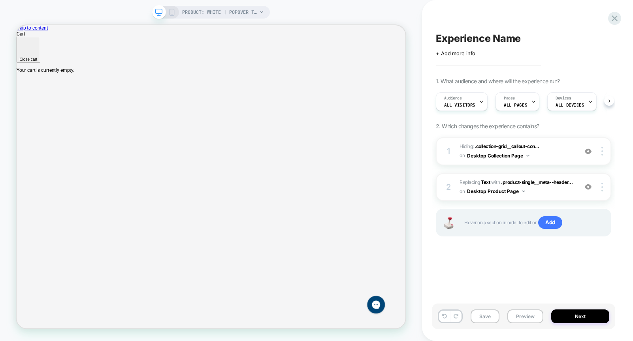
scroll to position [0, 0]
click at [532, 102] on icon at bounding box center [533, 102] width 3 height 2
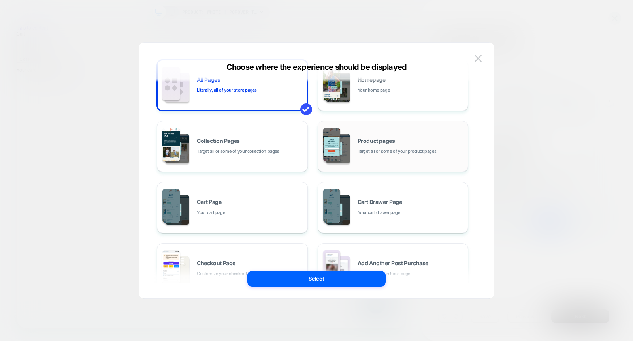
scroll to position [0, 0]
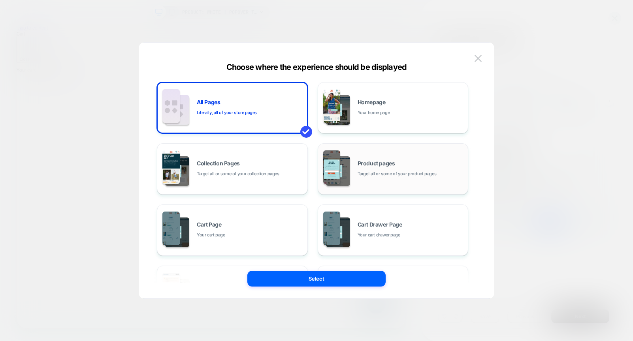
click at [421, 162] on div "Product pages Target all or some of your product pages" at bounding box center [411, 169] width 107 height 17
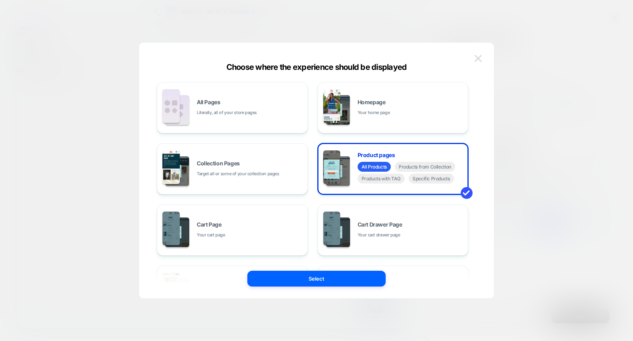
click at [481, 56] on img at bounding box center [478, 58] width 7 height 7
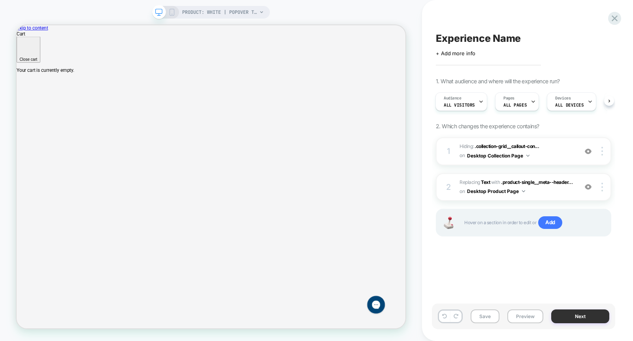
click at [575, 298] on button "Next" at bounding box center [580, 317] width 58 height 14
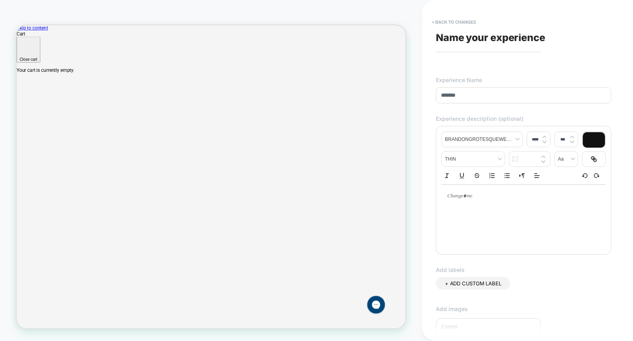
type input "*******"
click at [561, 280] on div "+ ADD CUSTOM LABEL" at bounding box center [523, 291] width 175 height 28
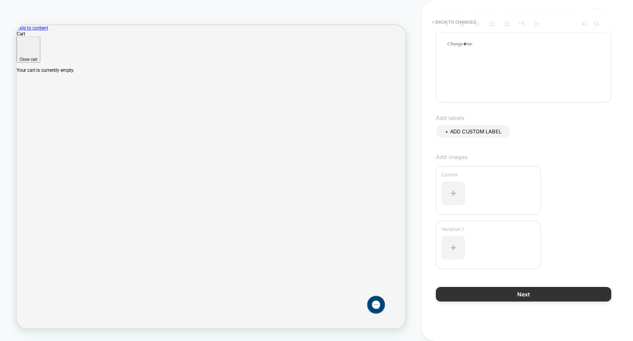
click at [557, 297] on button "Next" at bounding box center [523, 294] width 175 height 15
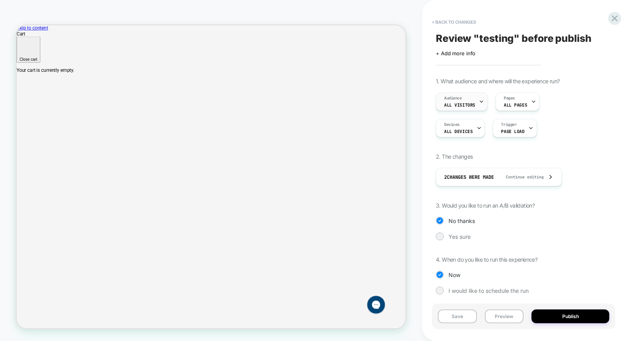
click at [476, 103] on div "Audience All Visitors" at bounding box center [459, 102] width 47 height 18
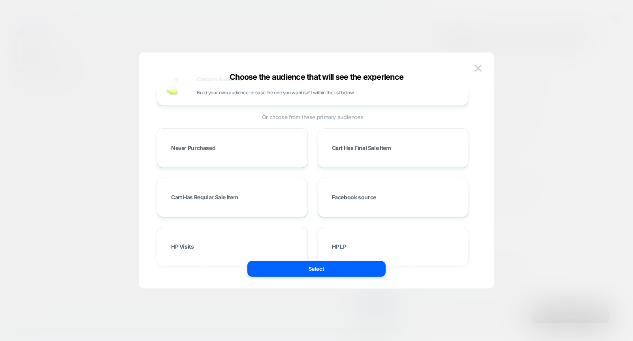
scroll to position [0, 0]
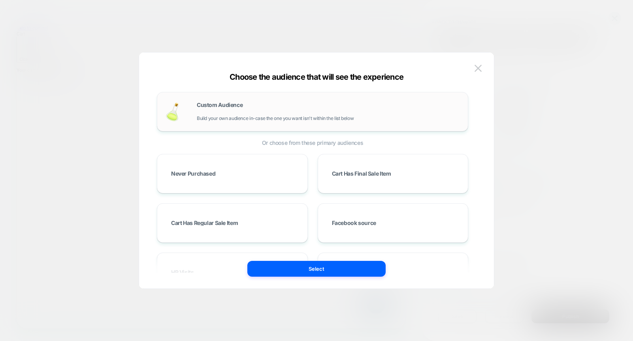
click at [394, 116] on div "Custom Audience Build your own audience in-case the one you want isn't within t…" at bounding box center [328, 111] width 263 height 19
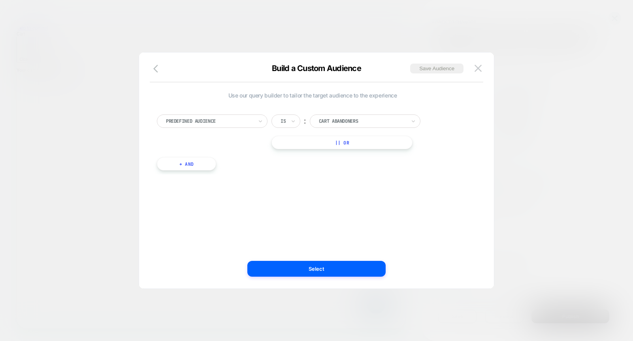
click at [247, 122] on div at bounding box center [209, 121] width 87 height 7
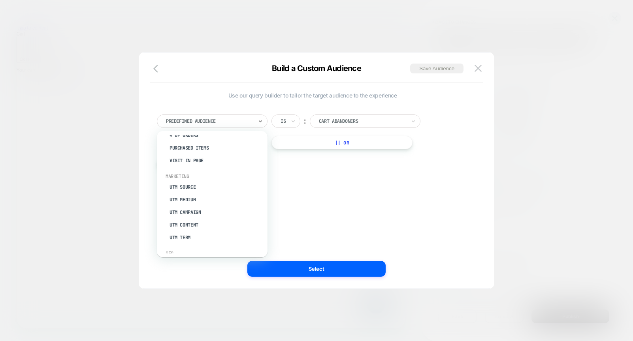
scroll to position [281, 0]
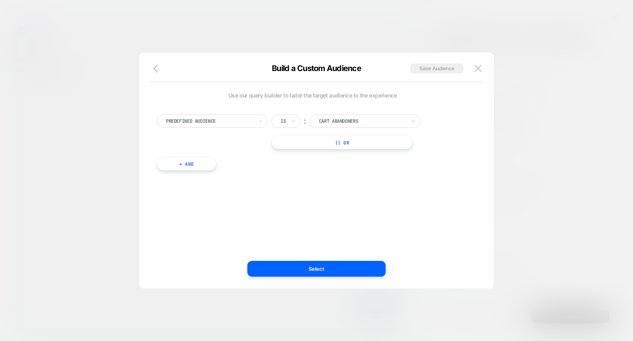
click at [375, 200] on div "Use our query builder to tailor the target audience to the experience Predefine…" at bounding box center [312, 170] width 331 height 205
click at [483, 70] on button at bounding box center [478, 68] width 12 height 12
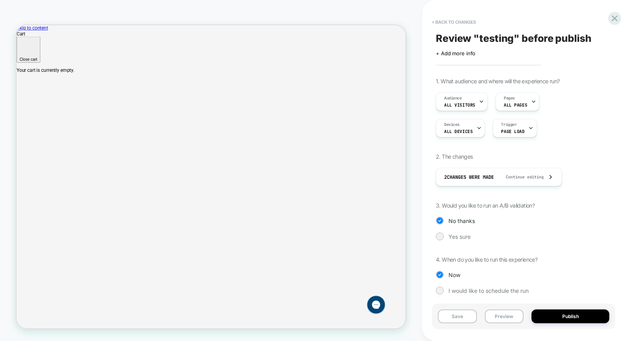
scroll to position [5, 0]
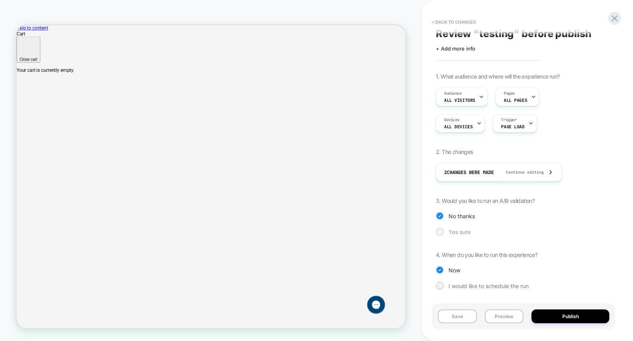
click at [461, 232] on span "Yes sure" at bounding box center [460, 232] width 22 height 7
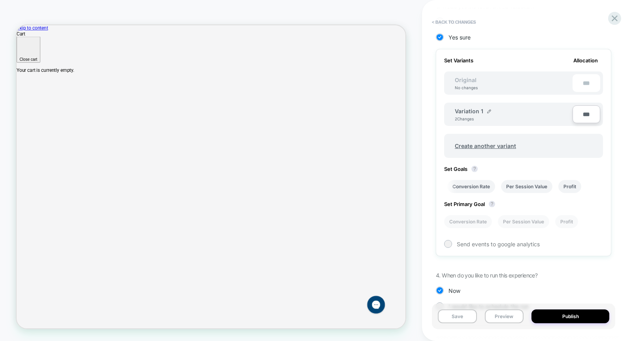
scroll to position [200, 0]
click at [488, 241] on span "Send events to google analytics" at bounding box center [498, 244] width 83 height 7
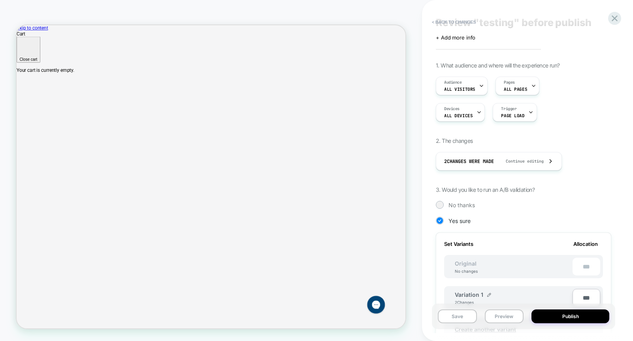
scroll to position [0, 0]
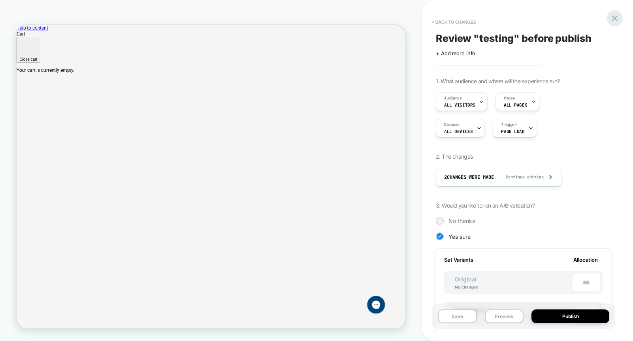
click at [595, 21] on icon at bounding box center [614, 18] width 11 height 11
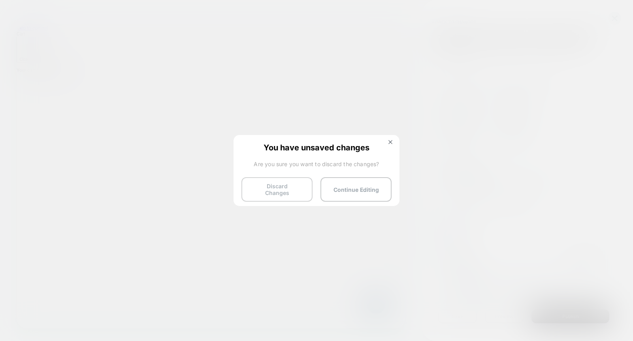
click at [282, 188] on button "Discard Changes" at bounding box center [276, 189] width 71 height 25
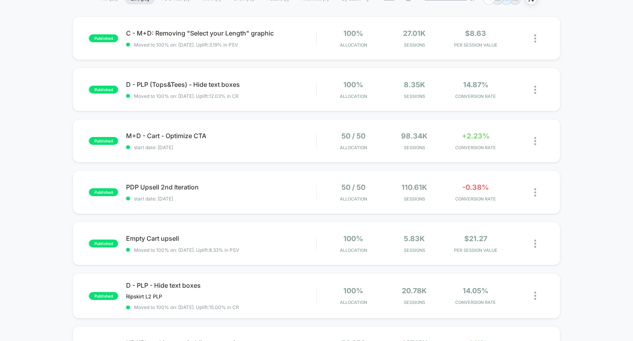
scroll to position [70, 0]
click at [275, 185] on span "PDP Upsell 2nd Iteration Click to edit experience details" at bounding box center [221, 187] width 190 height 8
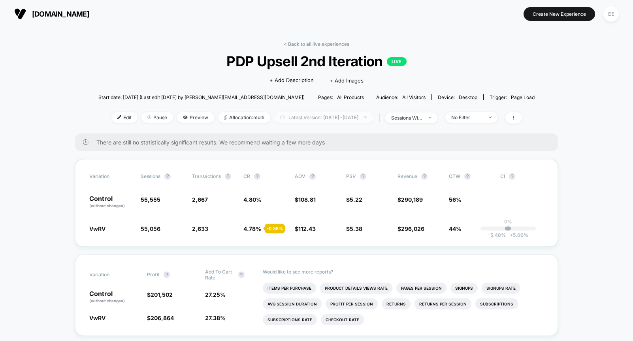
click at [367, 117] on img at bounding box center [365, 118] width 3 height 2
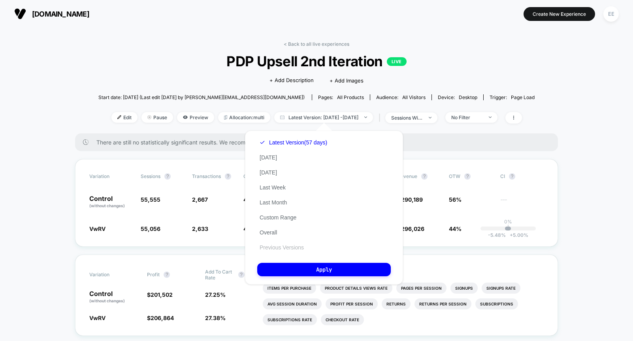
click at [294, 248] on button "Previous Versions" at bounding box center [281, 247] width 49 height 7
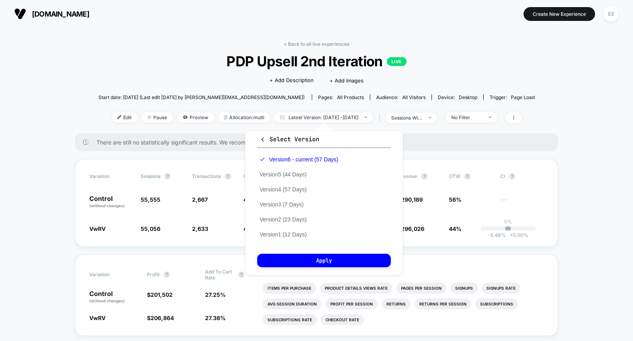
click at [300, 170] on div "Version 6 - current (57 Days) Version 5 (44 Days) Version 4 (57 Days) Version 3…" at bounding box center [298, 197] width 83 height 90
click at [298, 174] on button "Version 5 (44 Days)" at bounding box center [283, 174] width 52 height 7
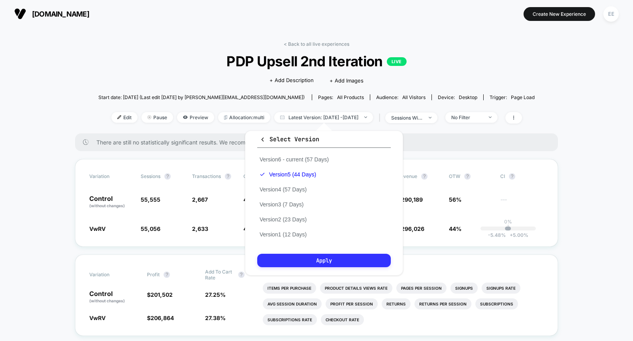
click at [313, 263] on button "Apply" at bounding box center [324, 260] width 134 height 13
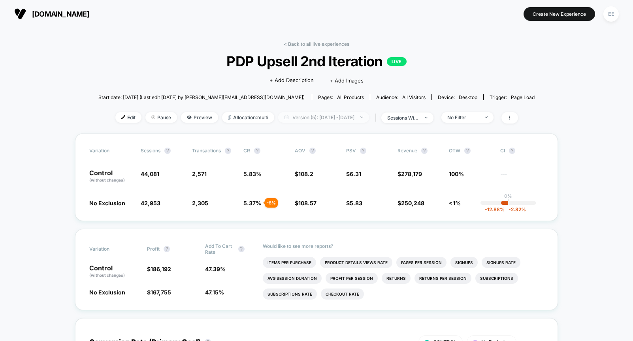
click at [369, 119] on span "Version (5): [DATE] - [DATE]" at bounding box center [323, 117] width 91 height 11
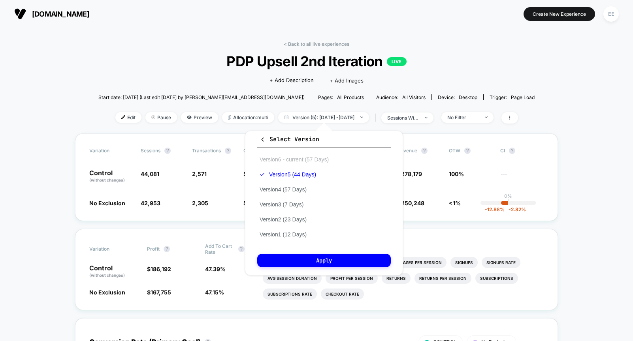
click at [312, 159] on button "Version 6 - current (57 Days)" at bounding box center [294, 159] width 74 height 7
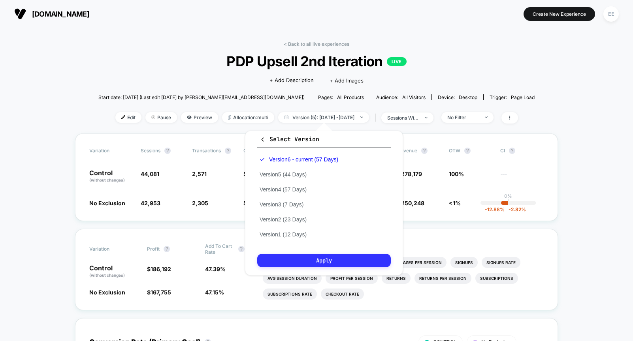
click at [321, 265] on button "Apply" at bounding box center [324, 260] width 134 height 13
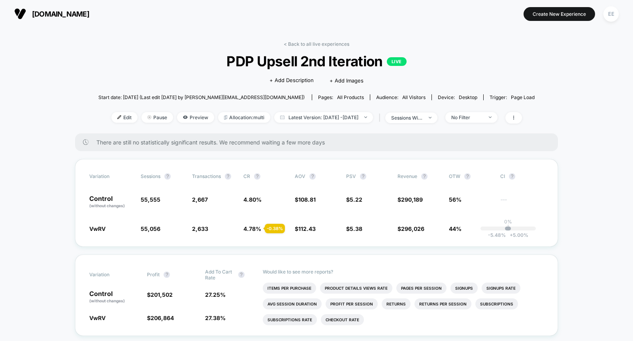
click at [113, 114] on span "Edit" at bounding box center [124, 117] width 26 height 11
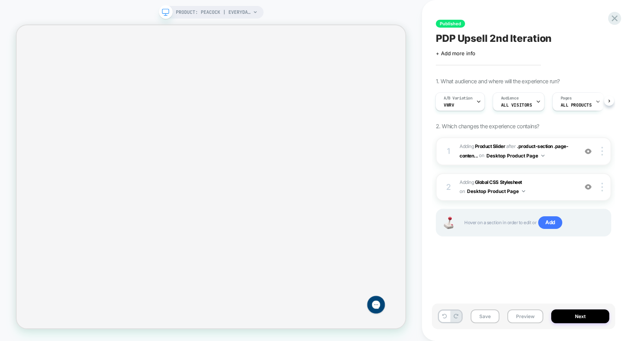
scroll to position [140, 0]
click at [595, 155] on div at bounding box center [603, 151] width 15 height 9
click at [568, 157] on span "#_loomi_addon_1737058016235 Adding Product Slider AFTER .product-section .page-…" at bounding box center [517, 151] width 114 height 19
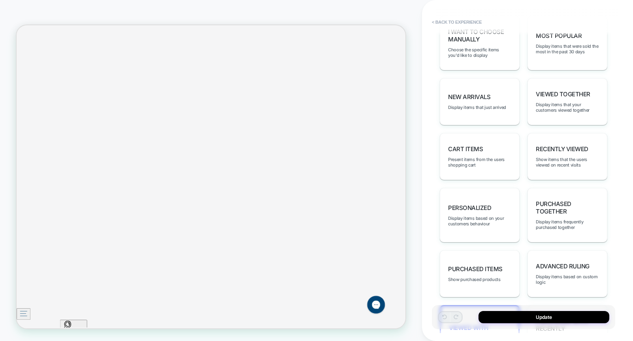
scroll to position [483, 0]
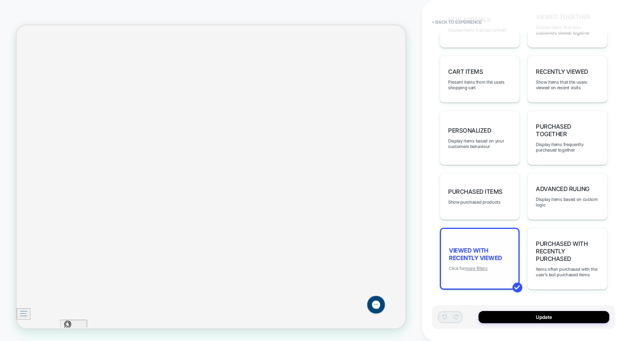
click at [478, 269] on u "more filters" at bounding box center [476, 269] width 22 height 6
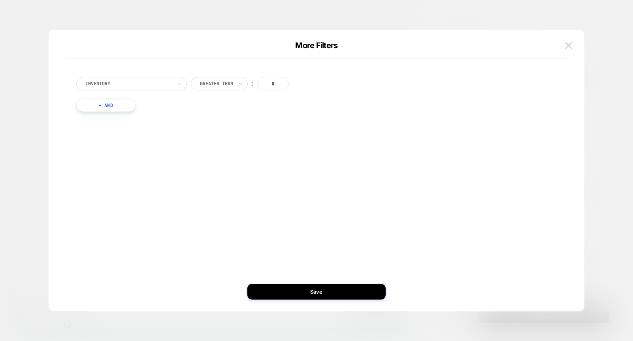
click at [172, 81] on div "Inventory" at bounding box center [129, 83] width 89 height 9
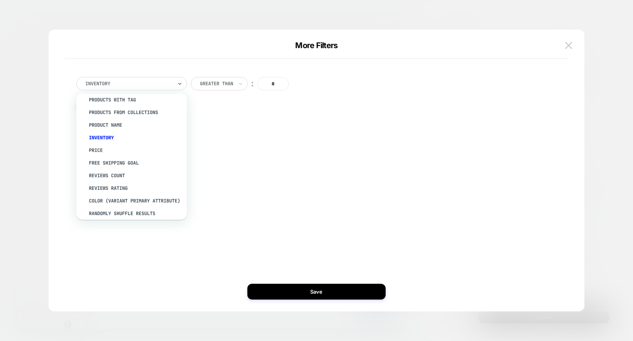
scroll to position [0, 0]
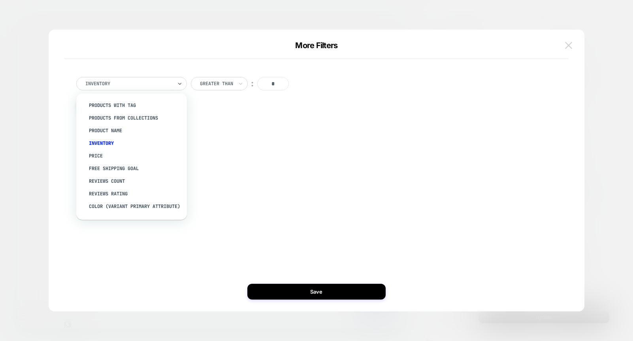
click at [567, 47] on img at bounding box center [568, 45] width 7 height 7
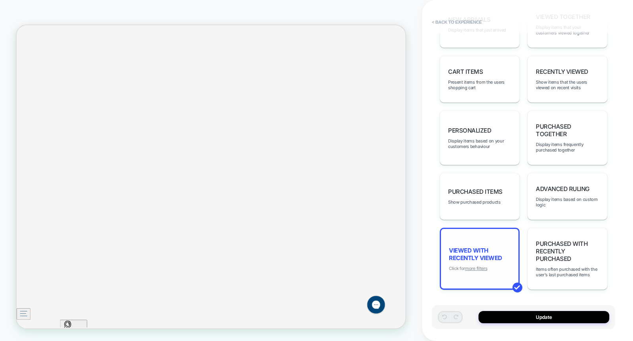
click at [478, 268] on u "more filters" at bounding box center [476, 269] width 22 height 6
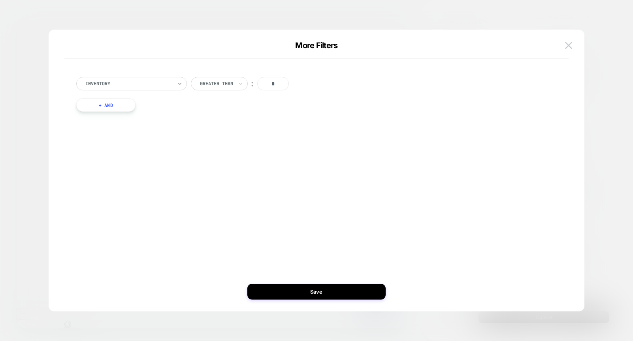
click at [178, 83] on icon at bounding box center [179, 84] width 3 height 2
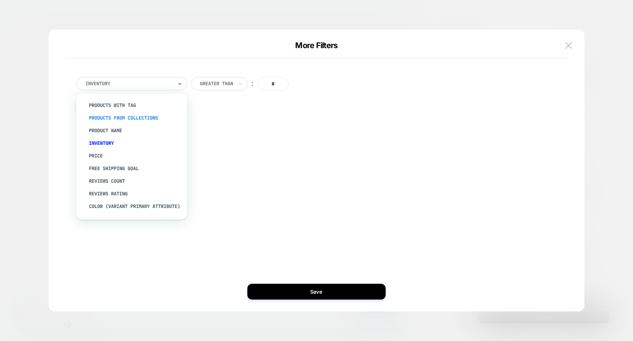
click at [142, 116] on div "products from collections" at bounding box center [135, 118] width 103 height 13
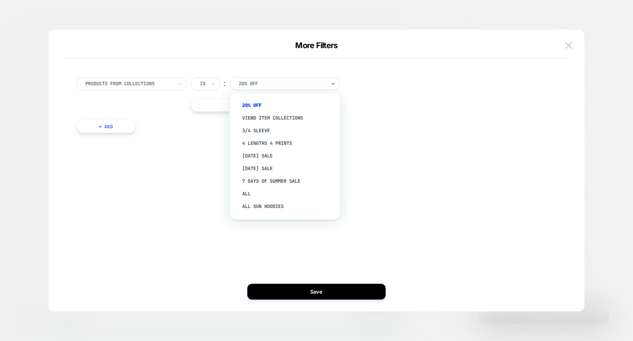
click at [259, 81] on div at bounding box center [282, 83] width 87 height 7
click at [174, 85] on div "products from collections" at bounding box center [131, 83] width 111 height 13
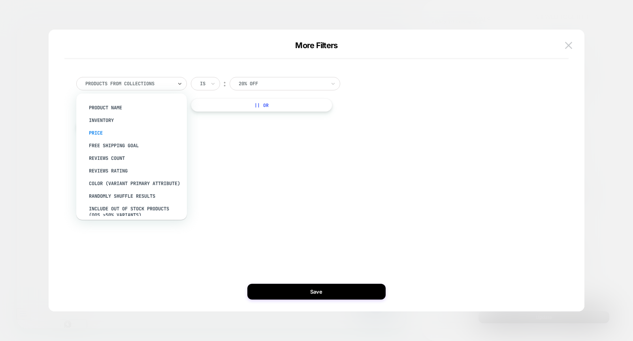
scroll to position [24, 0]
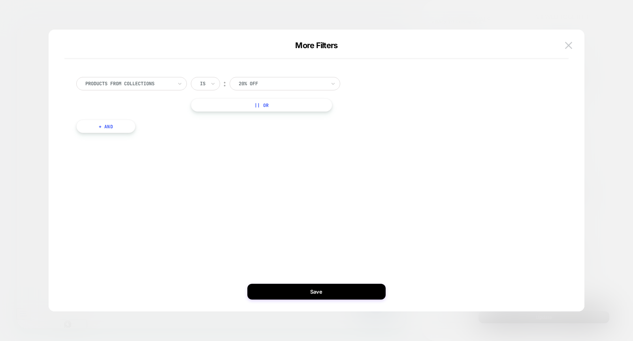
click at [231, 164] on div "products from collections Is ︰ 20% OFF || Or + And" at bounding box center [313, 170] width 513 height 251
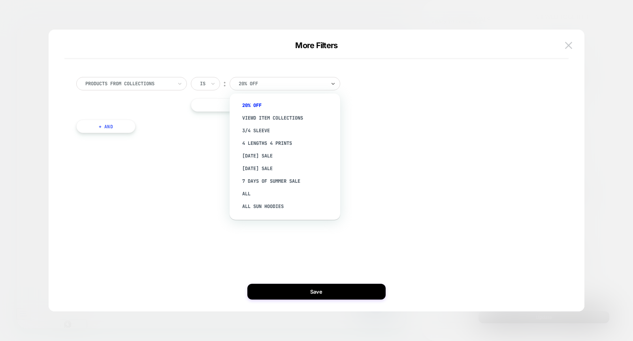
click at [304, 83] on div at bounding box center [282, 83] width 87 height 7
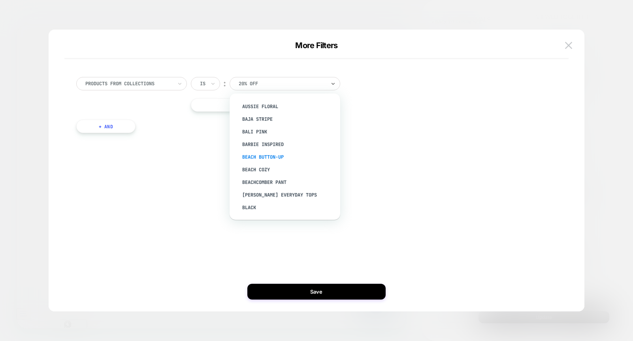
scroll to position [274, 0]
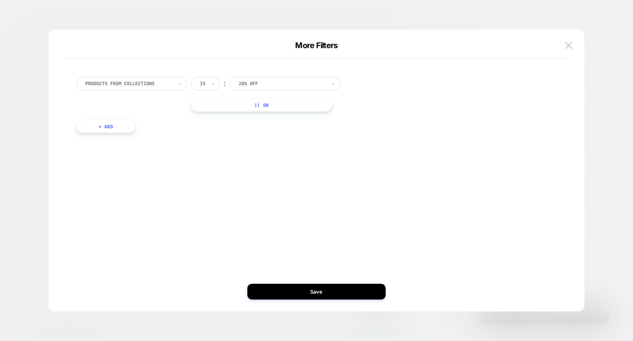
click at [436, 127] on div "products from collections Is ︰ 20% OFF || Or + And" at bounding box center [312, 105] width 481 height 80
click at [565, 46] on img at bounding box center [568, 45] width 7 height 7
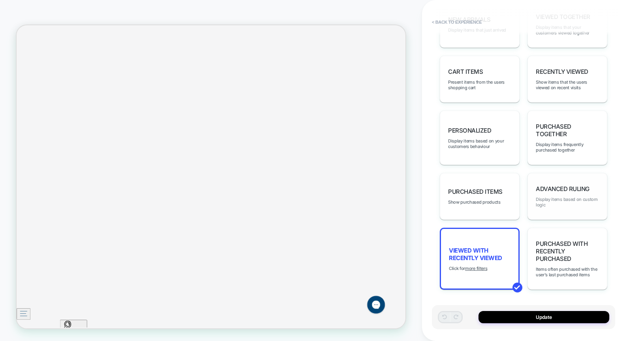
click at [583, 198] on span "Display items based on custom logic" at bounding box center [567, 202] width 63 height 11
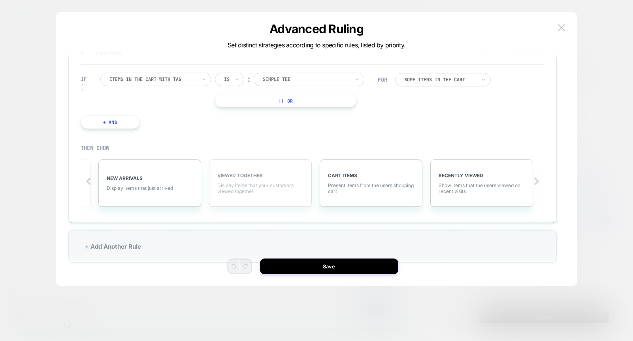
scroll to position [0, 212]
click at [564, 28] on img at bounding box center [561, 27] width 7 height 7
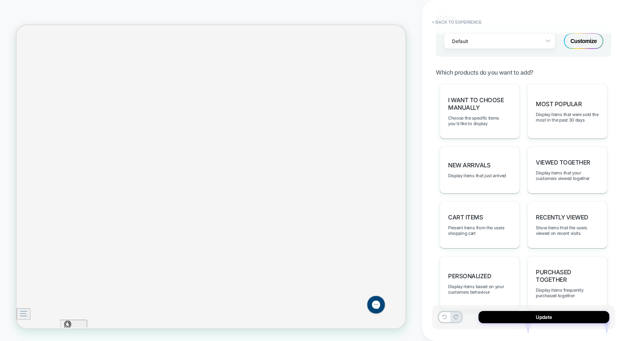
scroll to position [336, 0]
click at [492, 107] on span "I want to choose manually" at bounding box center [479, 104] width 63 height 15
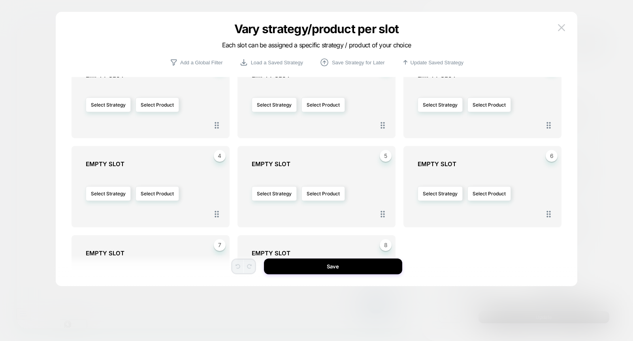
scroll to position [0, 0]
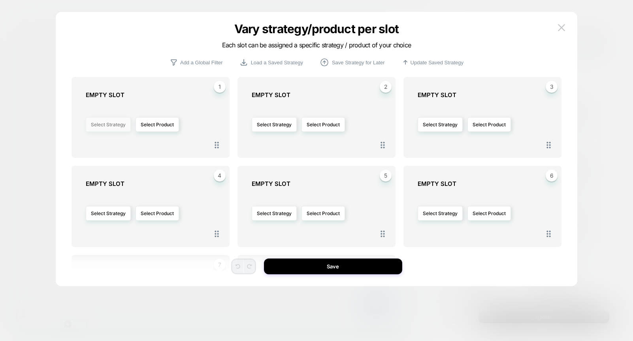
click at [108, 126] on button "Select Strategy" at bounding box center [108, 124] width 45 height 15
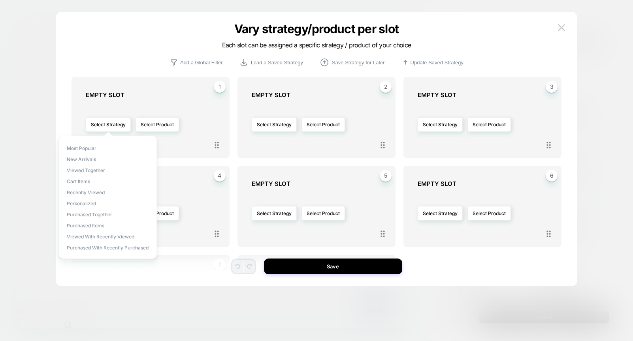
click at [232, 164] on div "1 EMPTY SLOT Select Strategy Select Product 2 EMPTY SLOT Select Strategy Select…" at bounding box center [317, 174] width 491 height 194
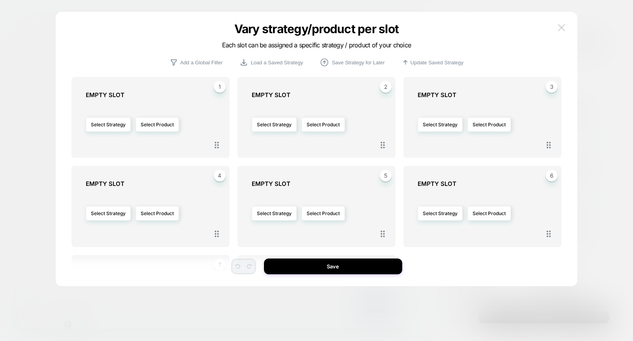
click at [560, 30] on img at bounding box center [561, 27] width 7 height 7
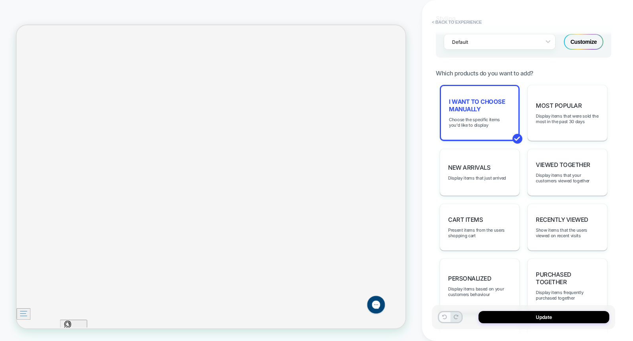
click at [442, 298] on icon at bounding box center [444, 317] width 5 height 5
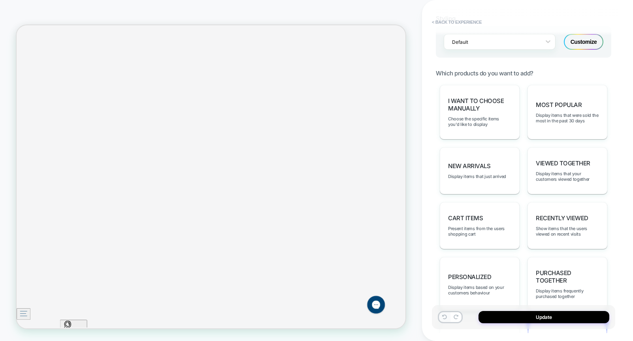
click at [442, 298] on icon at bounding box center [444, 317] width 5 height 5
click at [467, 20] on button "< Back to experience" at bounding box center [457, 22] width 58 height 13
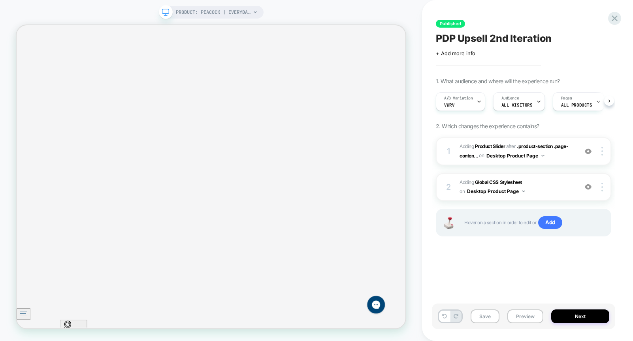
scroll to position [0, 0]
click at [595, 21] on icon at bounding box center [614, 18] width 11 height 11
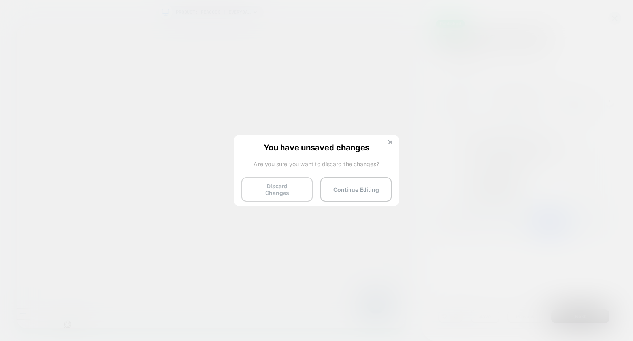
click at [288, 188] on button "Discard Changes" at bounding box center [276, 189] width 71 height 25
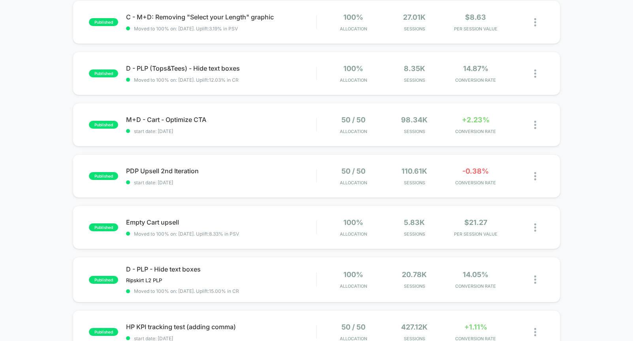
scroll to position [86, 0]
click at [248, 181] on span "start date: [DATE]" at bounding box center [221, 182] width 190 height 6
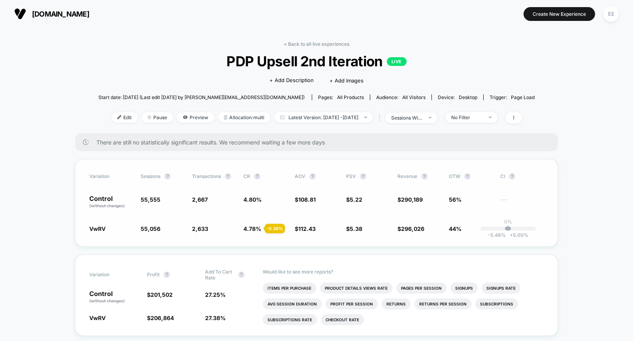
scroll to position [38, 0]
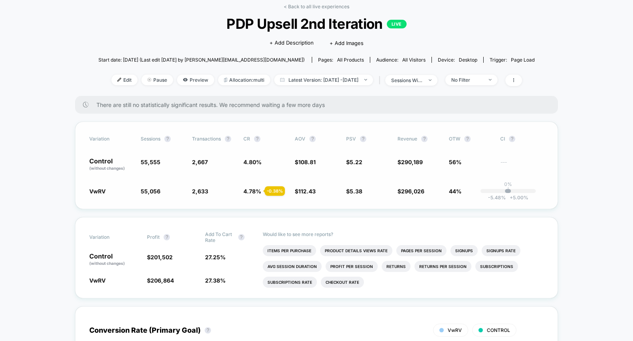
drag, startPoint x: 448, startPoint y: 192, endPoint x: 461, endPoint y: 192, distance: 13.0
click at [461, 192] on div "VwRV 55,056 - 0.90 % 2,633 - 0.38 % 4.78 % - 0.38 % $ 112.43 + 3.3 % $ 5.38 + 2…" at bounding box center [316, 191] width 455 height 8
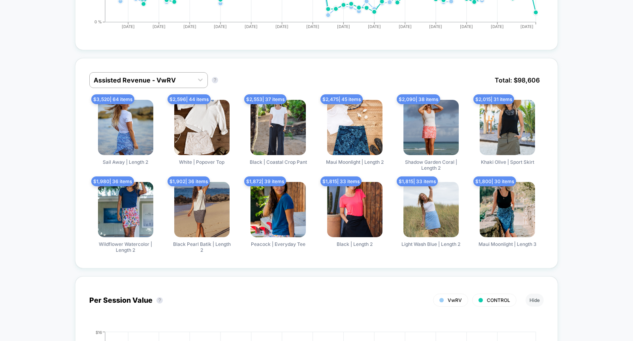
scroll to position [480, 0]
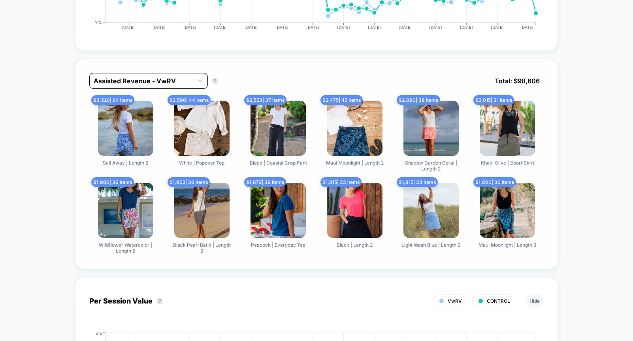
click at [183, 73] on div "Assisted Revenue - VwRV" at bounding box center [148, 81] width 119 height 16
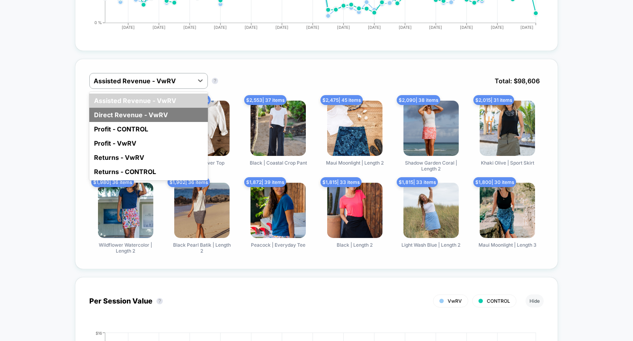
click at [166, 110] on div "Direct Revenue - VwRV" at bounding box center [148, 115] width 119 height 14
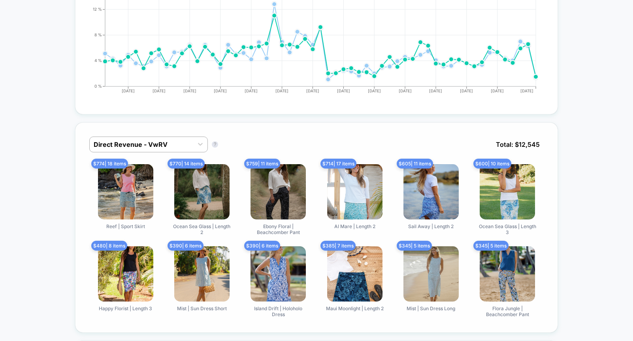
scroll to position [414, 0]
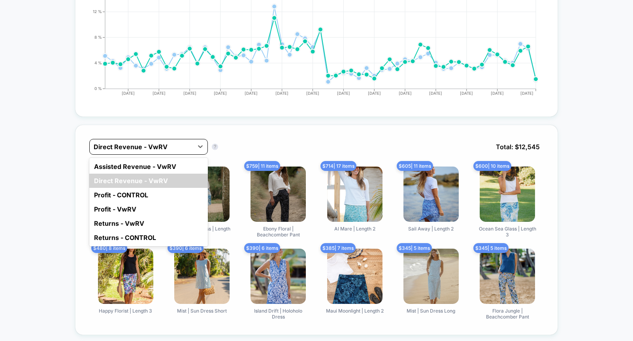
click at [181, 144] on div at bounding box center [142, 146] width 96 height 9
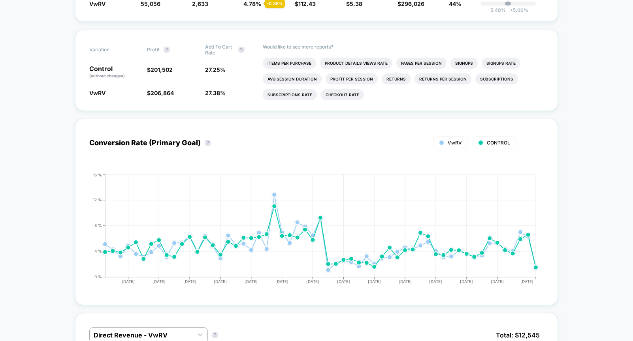
scroll to position [0, 0]
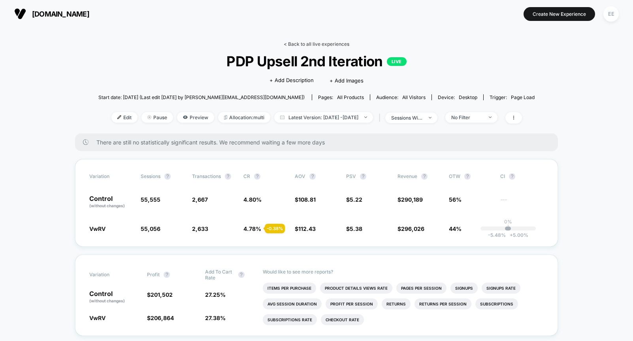
click at [306, 44] on link "< Back to all live experiences" at bounding box center [317, 44] width 66 height 6
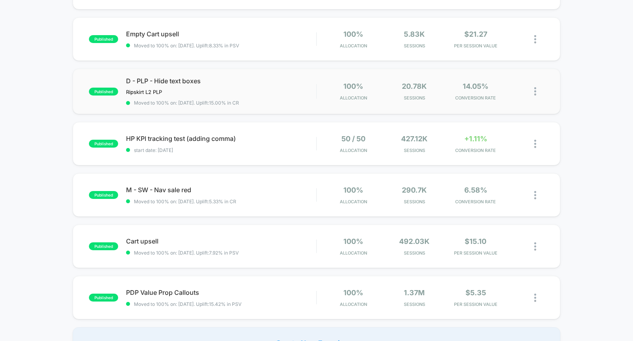
scroll to position [276, 0]
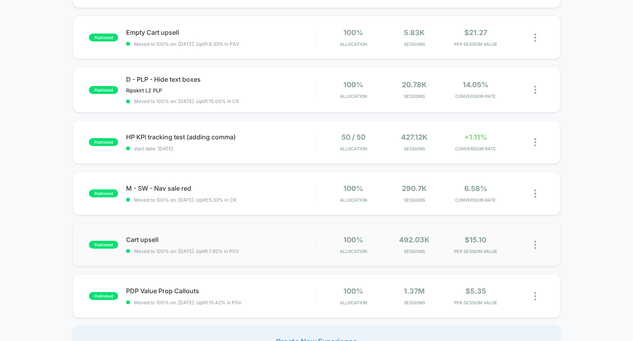
click at [252, 234] on div "published Cart upsell Moved to 100% on: 11/25/2024 . Uplift: 7.92% in PSV 100% …" at bounding box center [317, 244] width 488 height 43
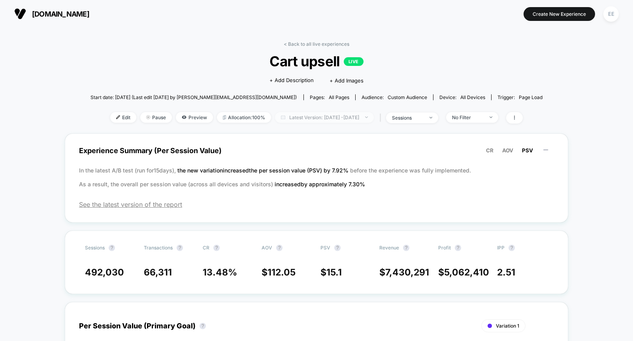
click at [374, 117] on span "Latest Version: Nov 25, 2024 - Aug 11, 2025" at bounding box center [324, 117] width 99 height 11
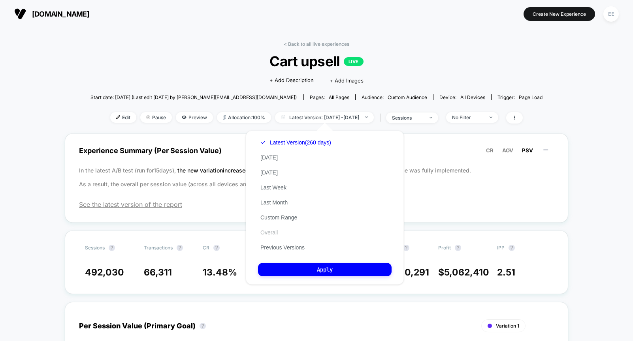
click at [273, 236] on button "Overall" at bounding box center [269, 232] width 22 height 7
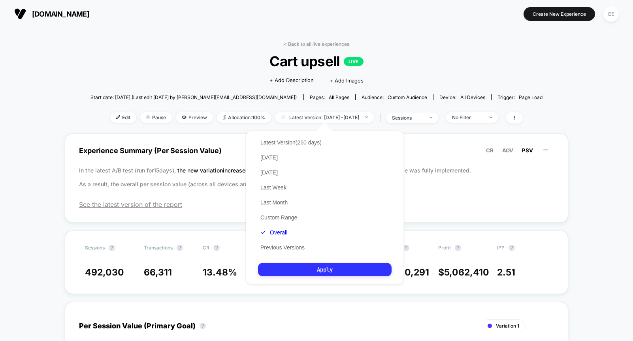
click at [312, 266] on button "Apply" at bounding box center [325, 269] width 134 height 13
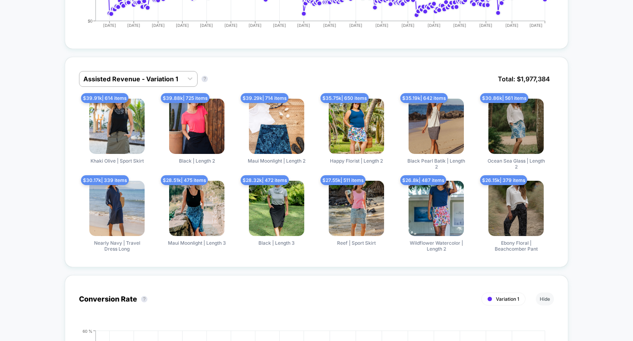
scroll to position [454, 0]
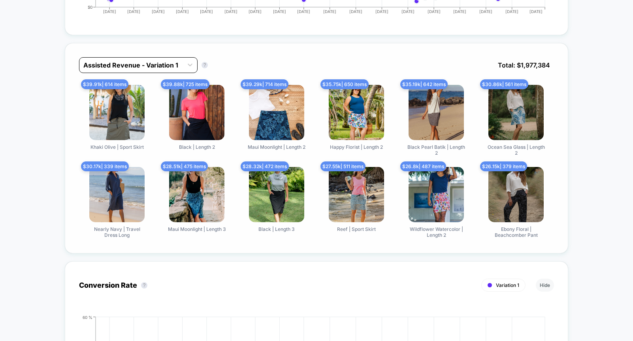
click at [177, 67] on div at bounding box center [131, 64] width 96 height 9
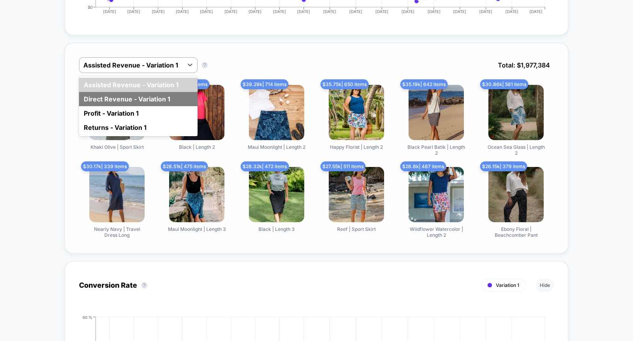
click at [173, 97] on div "Direct Revenue - Variation 1" at bounding box center [138, 99] width 119 height 14
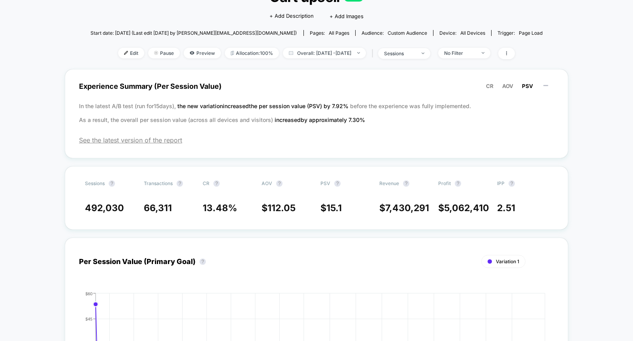
scroll to position [0, 0]
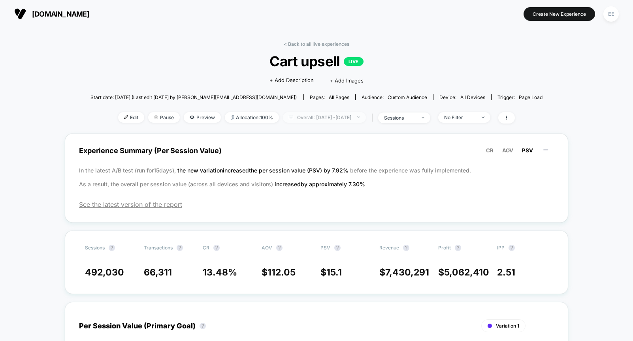
click at [362, 118] on span "Overall: Nov 24, 2024 - Aug 10, 2025" at bounding box center [324, 117] width 83 height 11
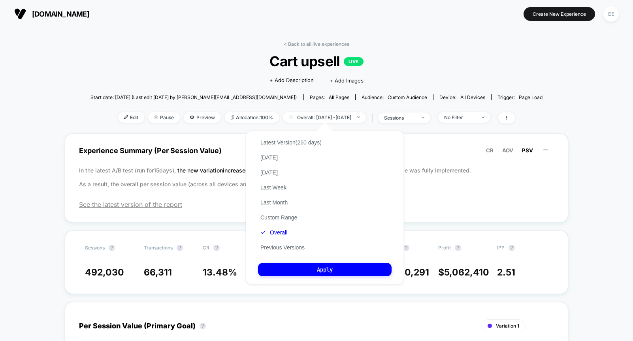
click at [287, 217] on button "Custom Range" at bounding box center [279, 217] width 42 height 7
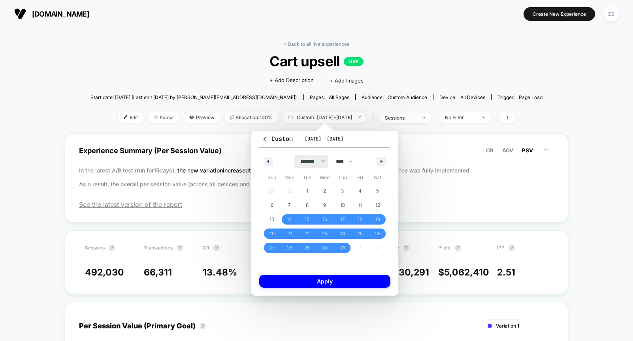
click at [323, 160] on select "******* ******** ***** ***** *** **** **** ****** ********* ******* ******** **…" at bounding box center [311, 161] width 34 height 13
select select "*"
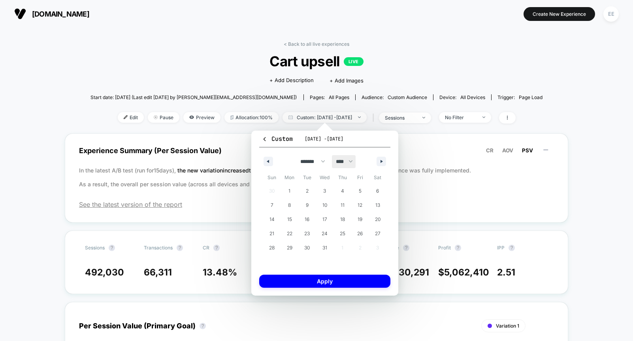
click at [352, 160] on select "**** **** **** **** **** **** **** **** **** **** **** **** **** **** **** ****…" at bounding box center [344, 161] width 24 height 13
select select "****"
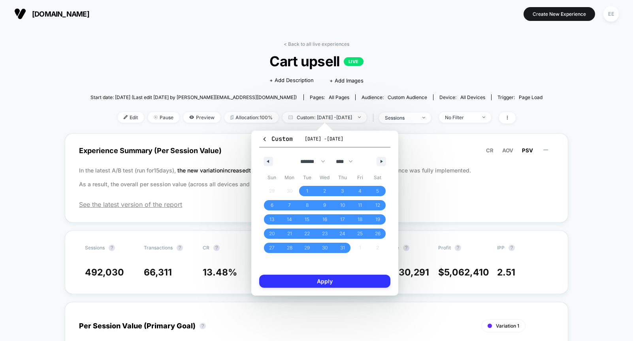
click at [340, 280] on button "Apply" at bounding box center [324, 281] width 131 height 13
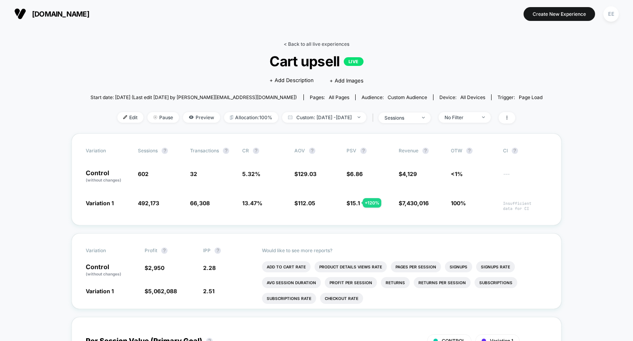
click at [335, 45] on link "< Back to all live experiences" at bounding box center [317, 44] width 66 height 6
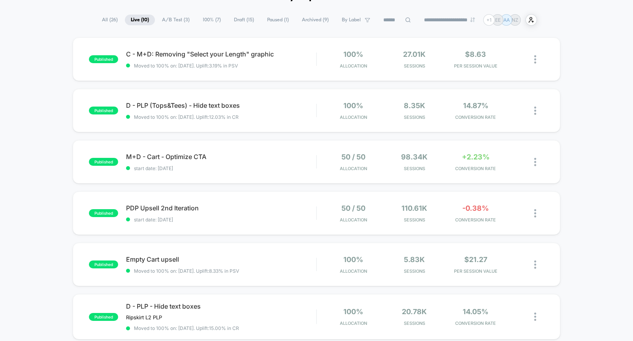
scroll to position [51, 0]
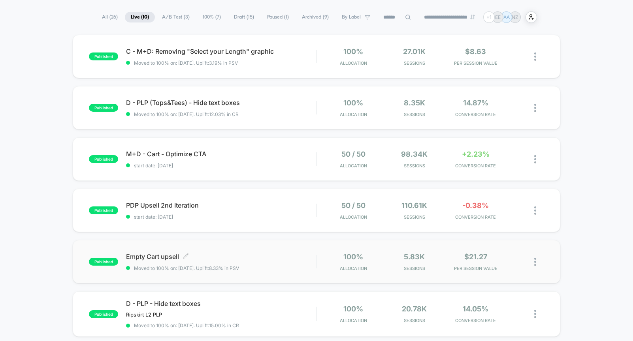
click at [284, 267] on span "Moved to 100% on: 6/10/2025 . Uplift: 8.33% in PSV" at bounding box center [221, 269] width 190 height 6
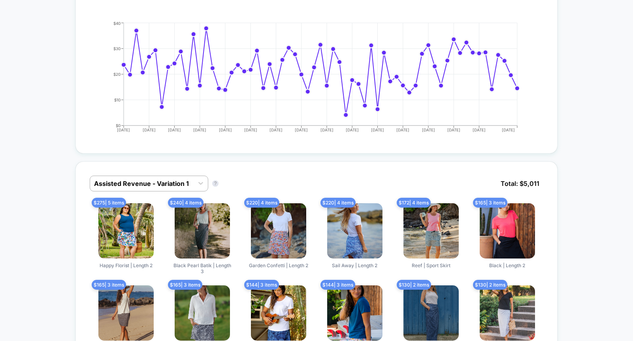
scroll to position [406, 0]
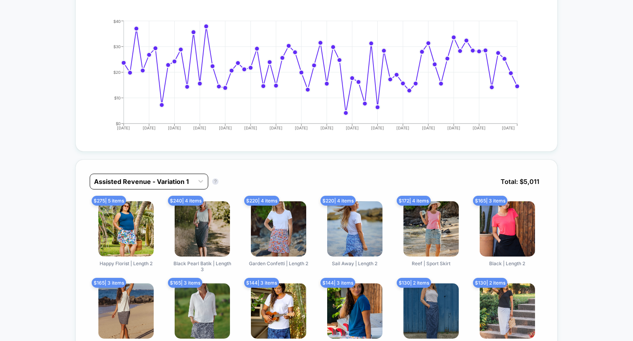
click at [182, 180] on div at bounding box center [142, 181] width 96 height 9
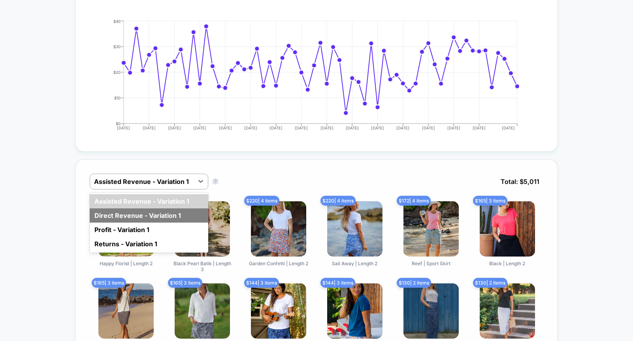
click at [168, 216] on div "Direct Revenue - Variation 1" at bounding box center [149, 216] width 119 height 14
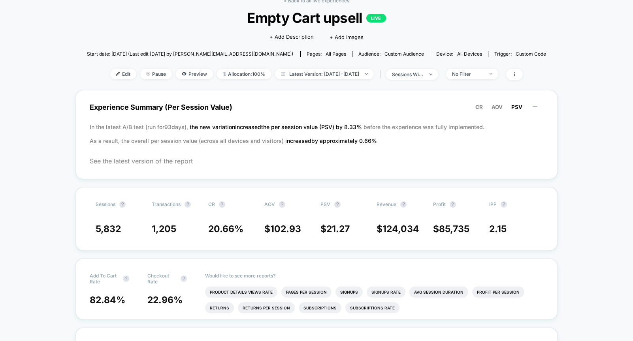
scroll to position [0, 0]
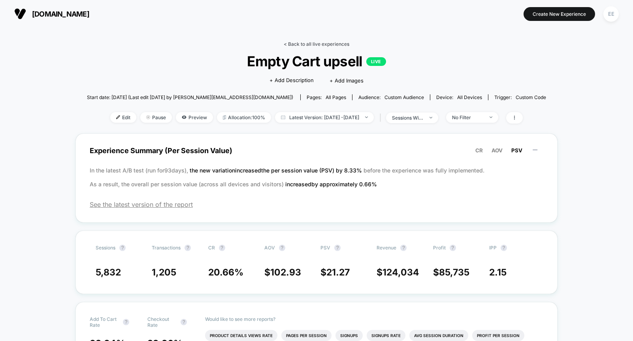
click at [328, 45] on link "< Back to all live experiences" at bounding box center [317, 44] width 66 height 6
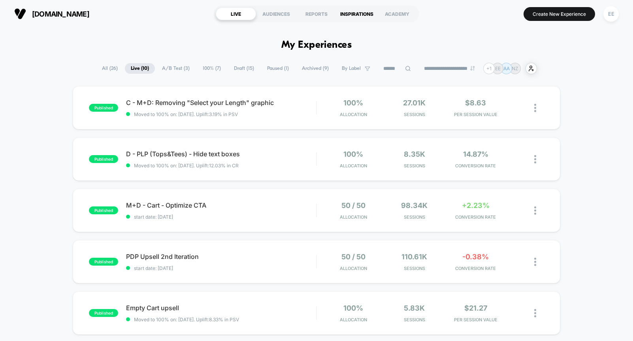
click at [353, 15] on div "INSPIRATIONS" at bounding box center [357, 14] width 40 height 13
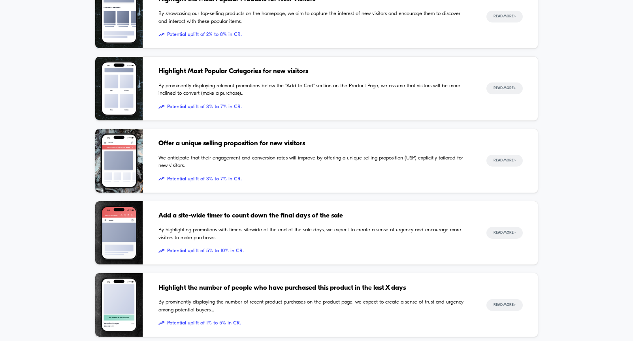
scroll to position [306, 0]
